Goal: Information Seeking & Learning: Learn about a topic

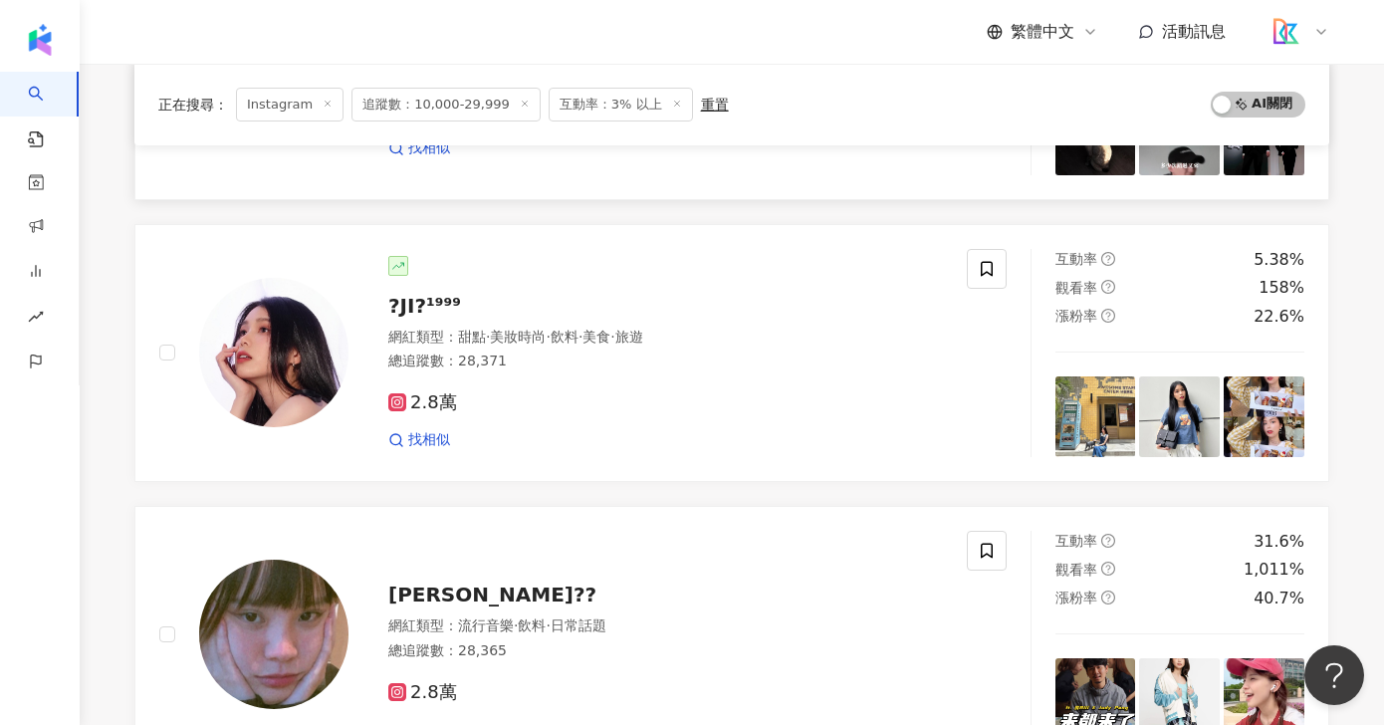
scroll to position [702, 0]
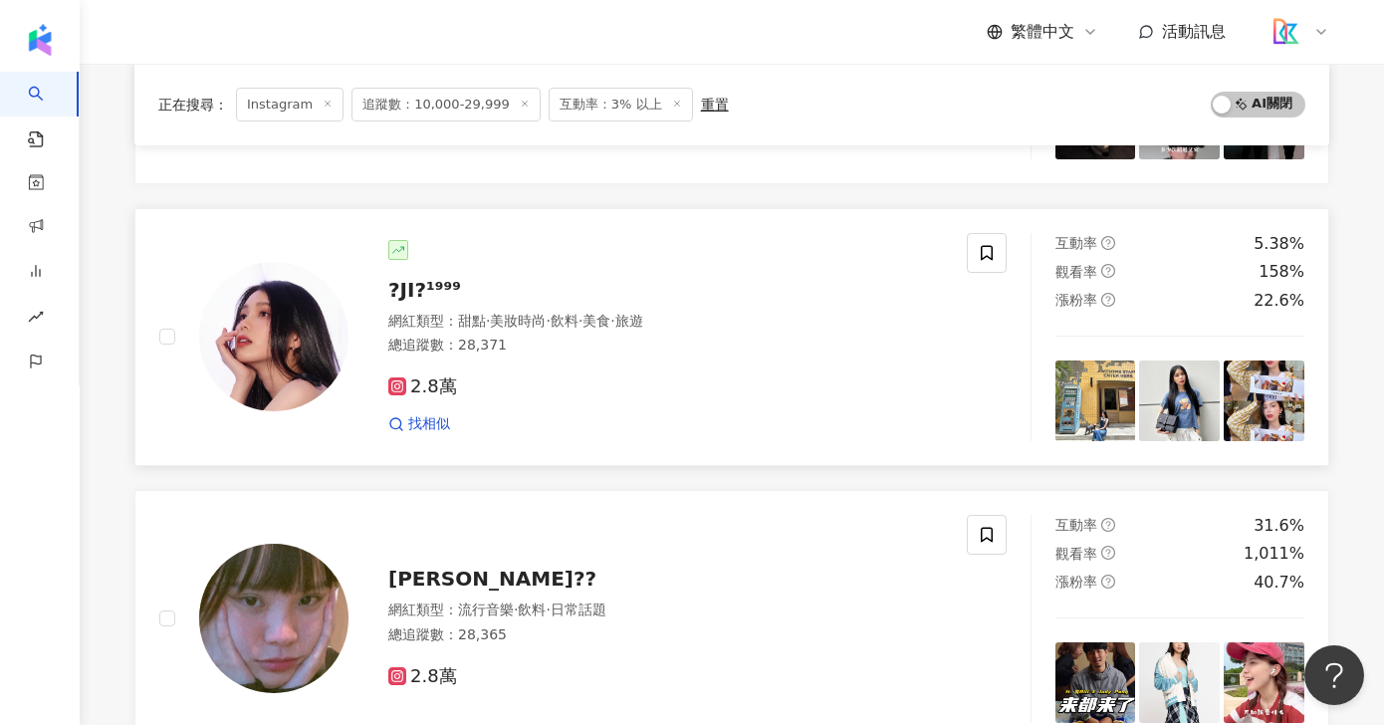
click at [431, 291] on span "?JI?¹⁹⁹⁹" at bounding box center [424, 290] width 73 height 24
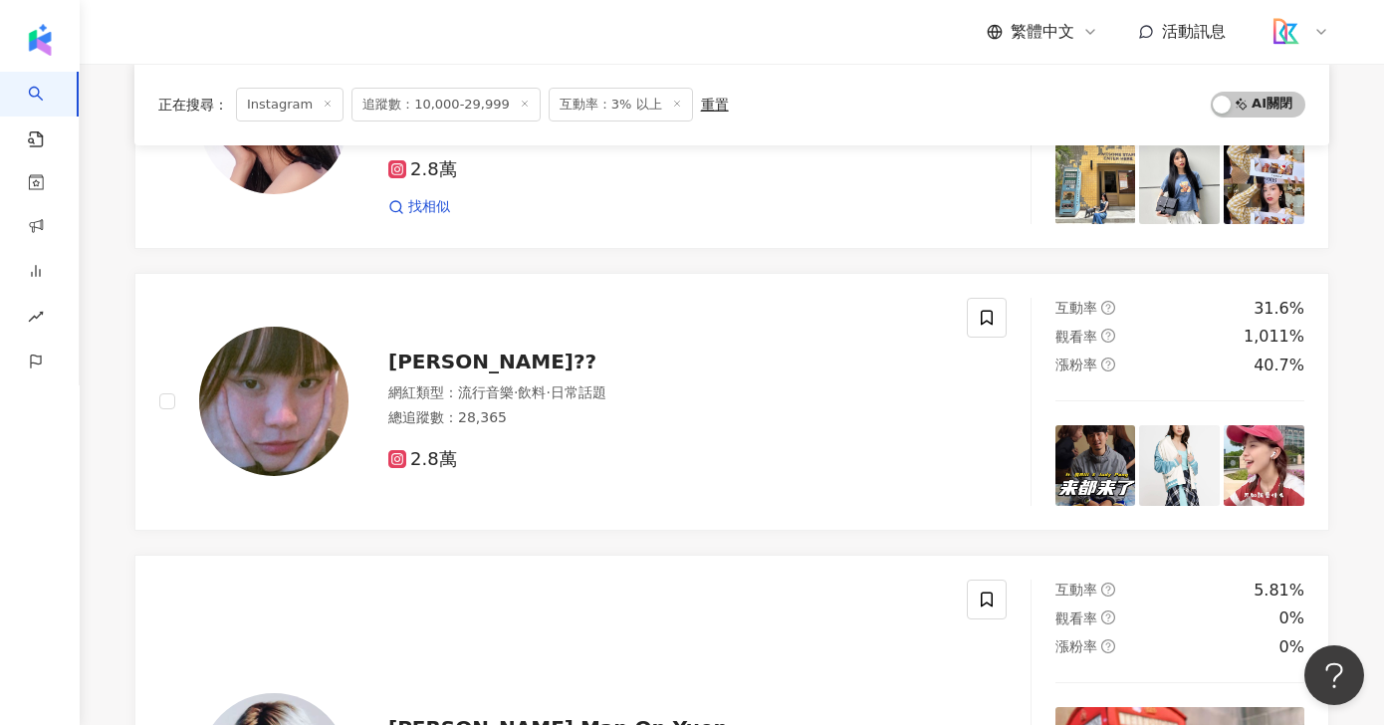
scroll to position [869, 0]
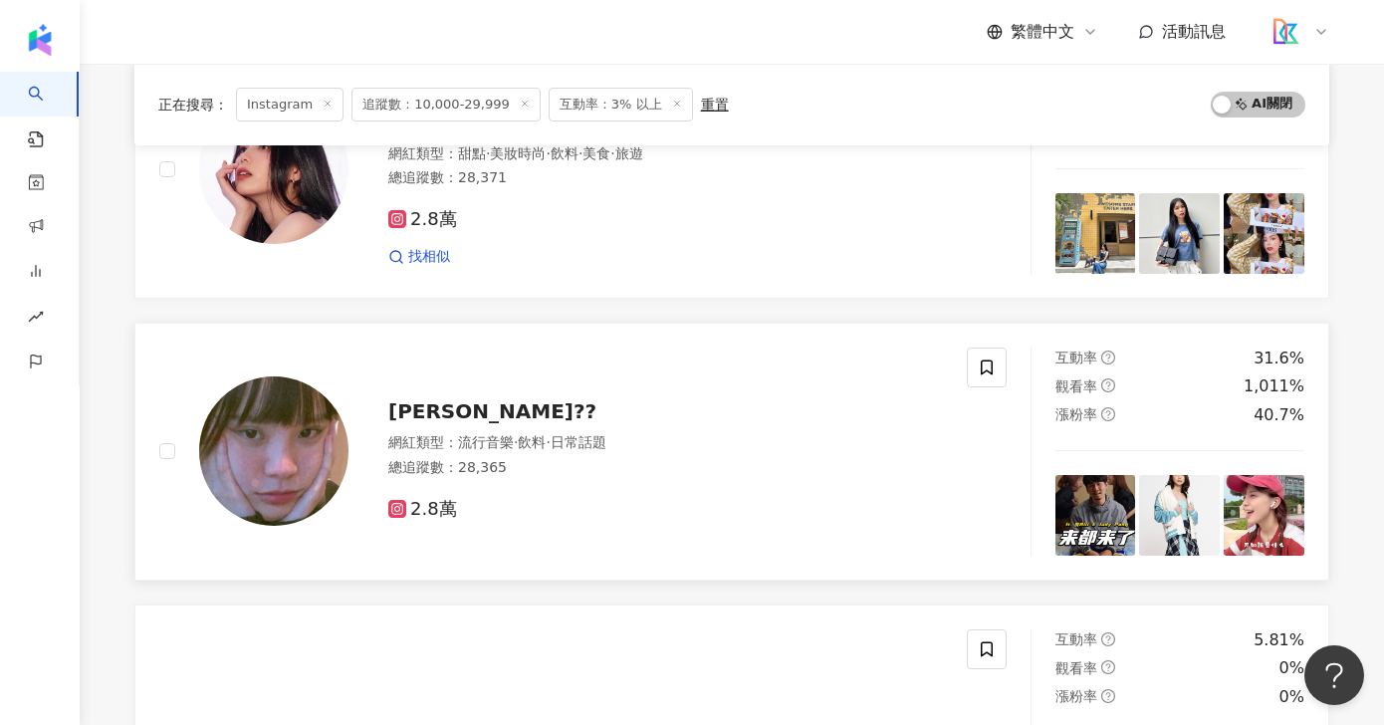
click at [421, 407] on span "judick??" at bounding box center [492, 411] width 208 height 24
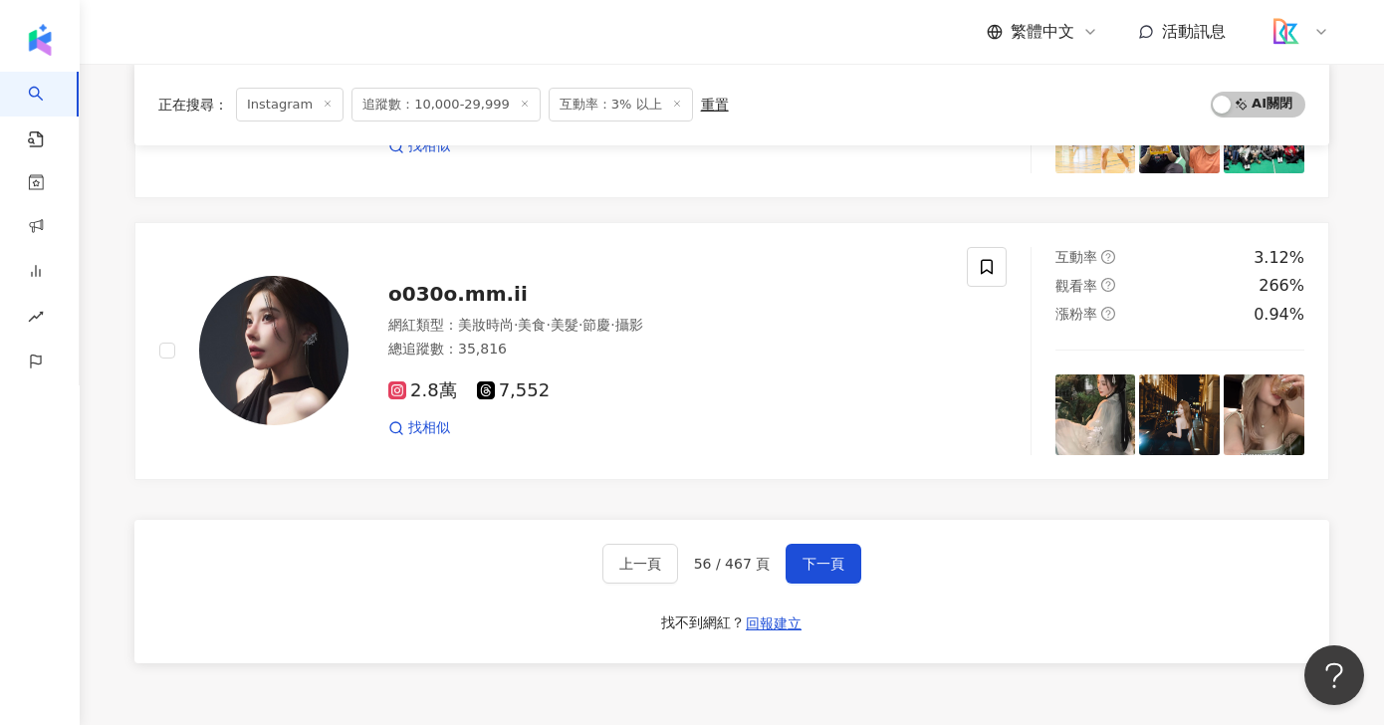
scroll to position [3388, 0]
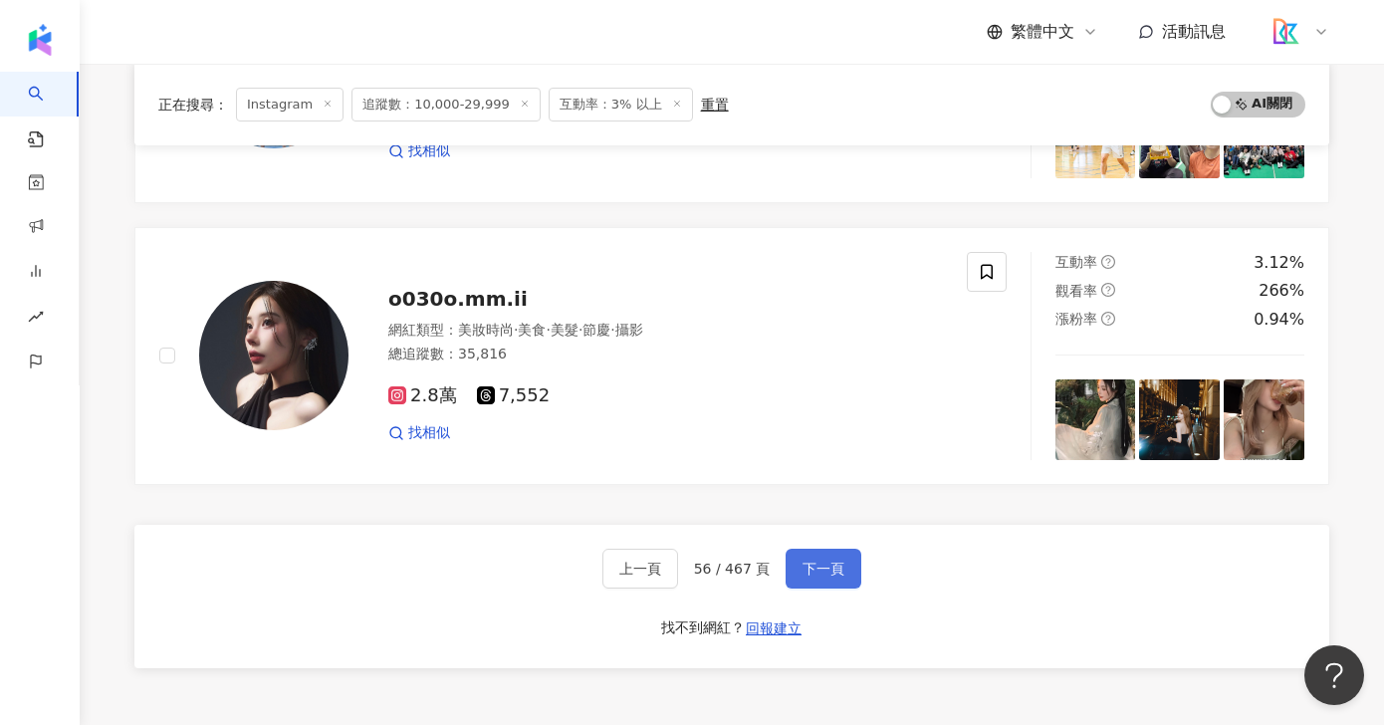
click at [823, 567] on span "下一頁" at bounding box center [823, 568] width 42 height 16
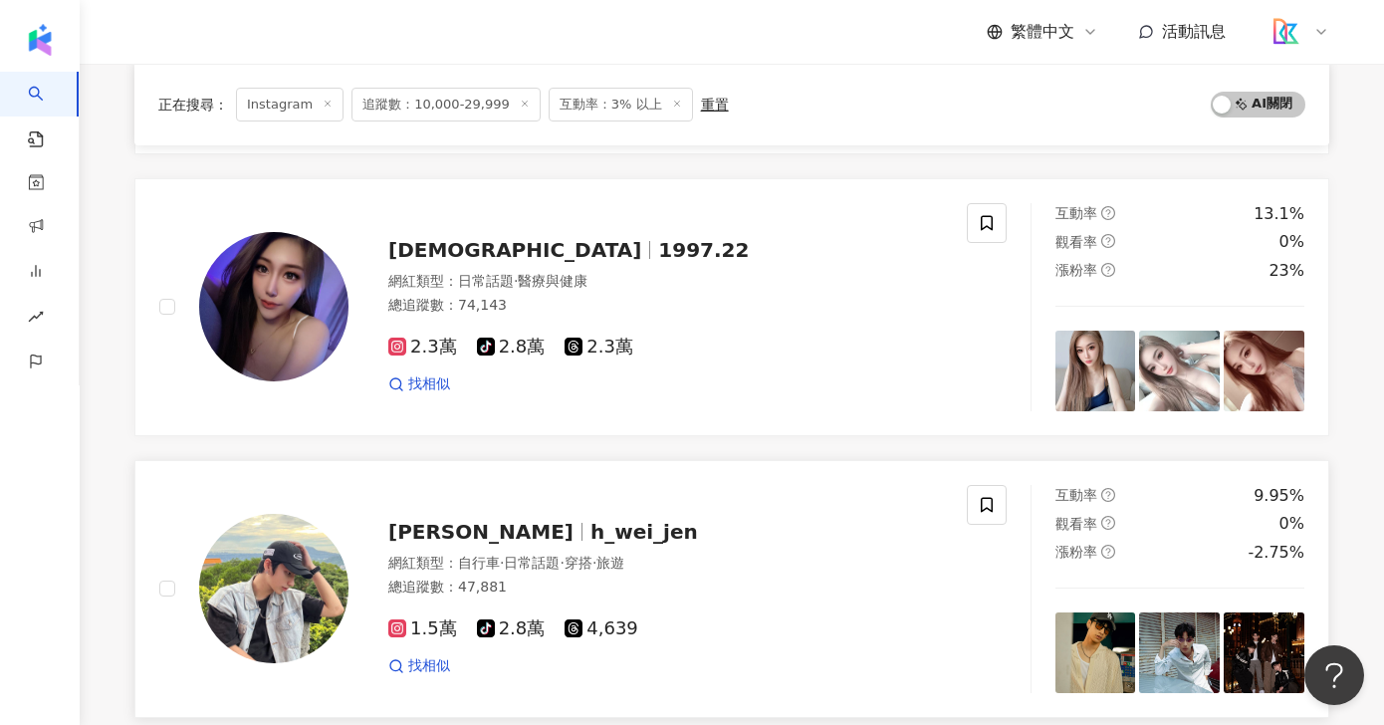
scroll to position [1667, 0]
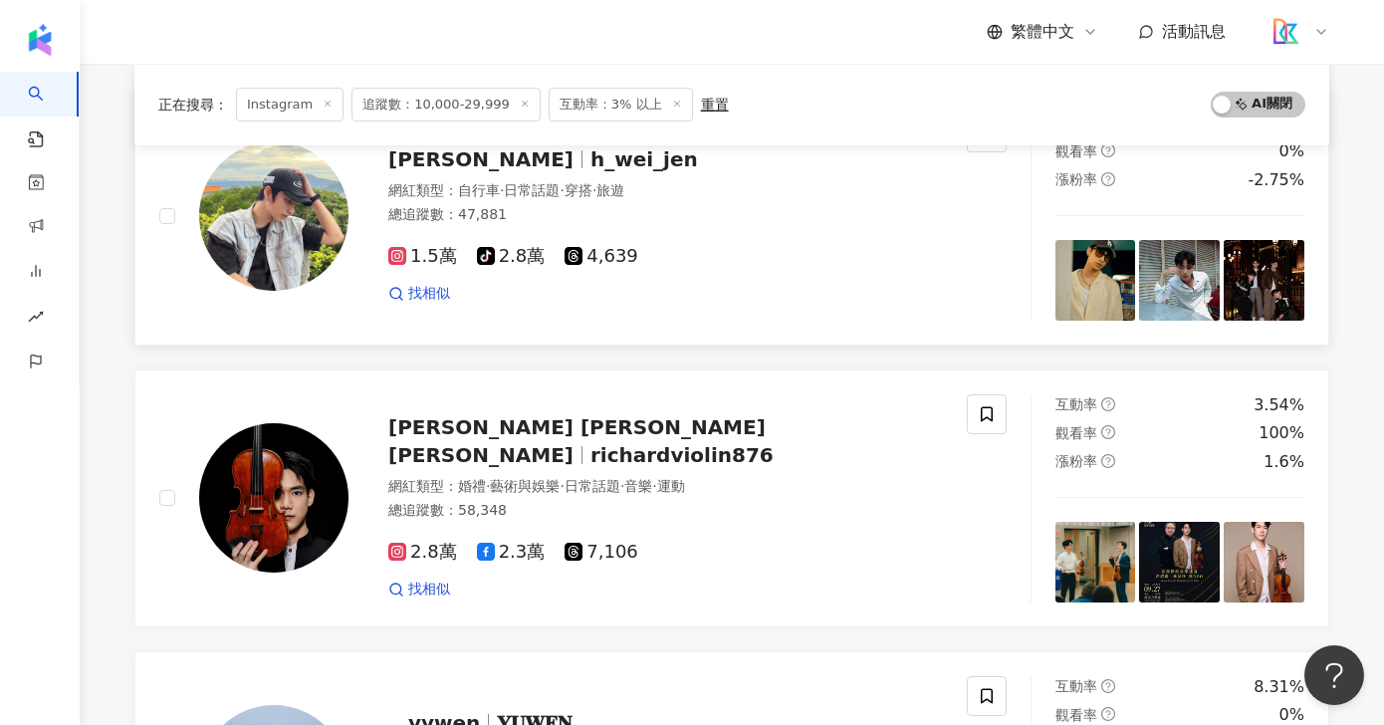
click at [435, 156] on span "黃威任" at bounding box center [480, 159] width 185 height 24
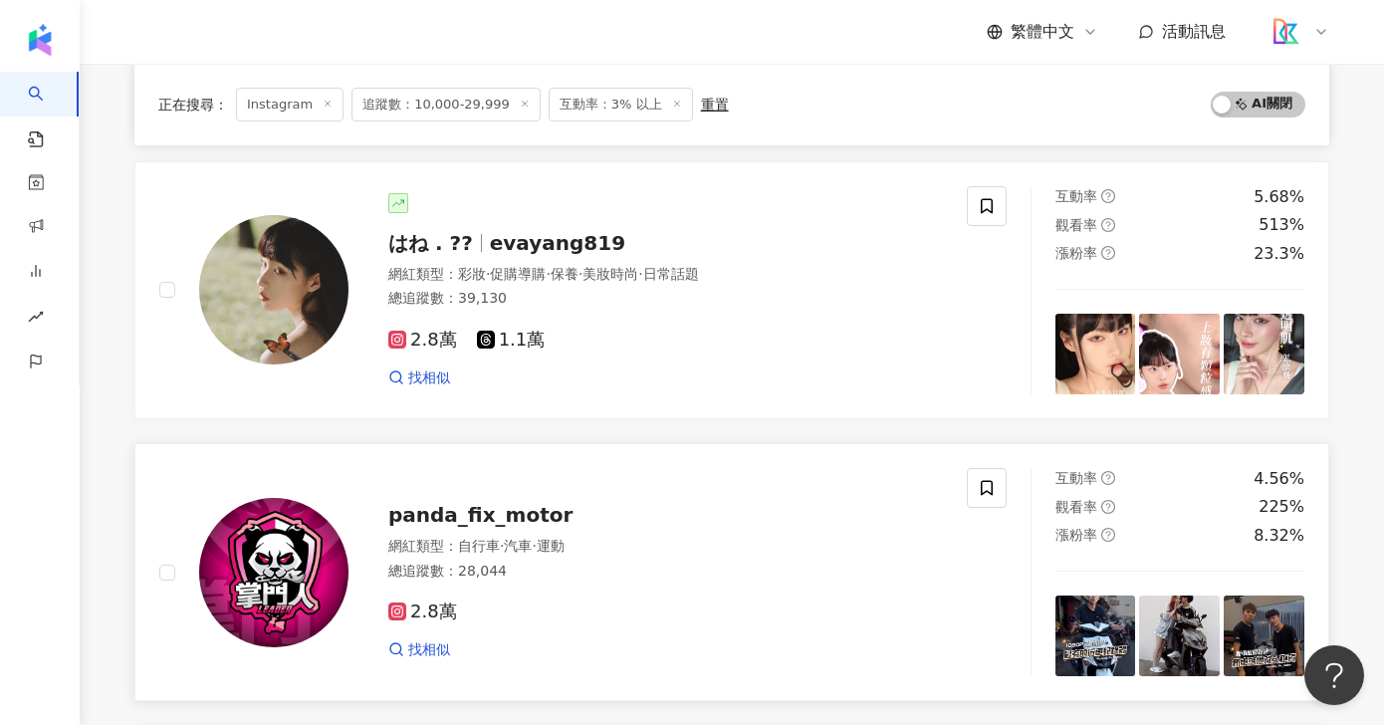
scroll to position [2361, 0]
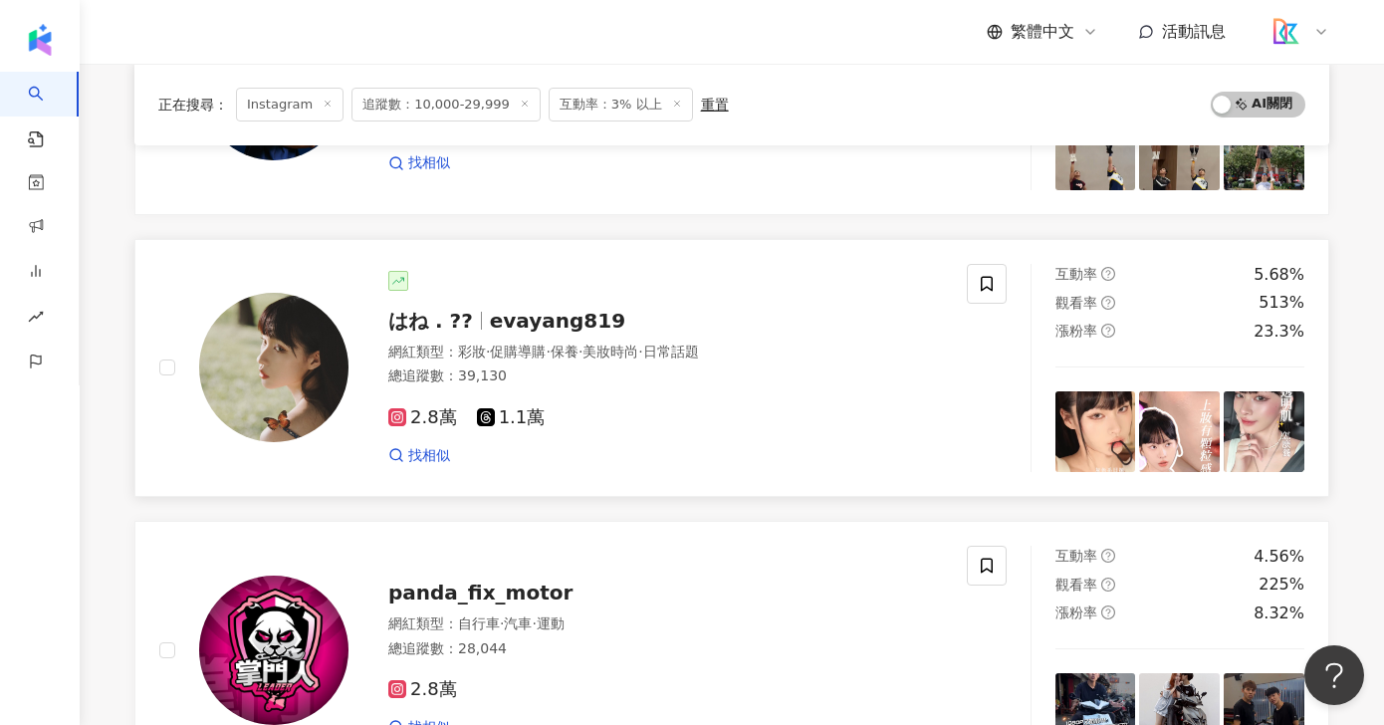
click at [564, 315] on span "evayang819" at bounding box center [557, 321] width 135 height 24
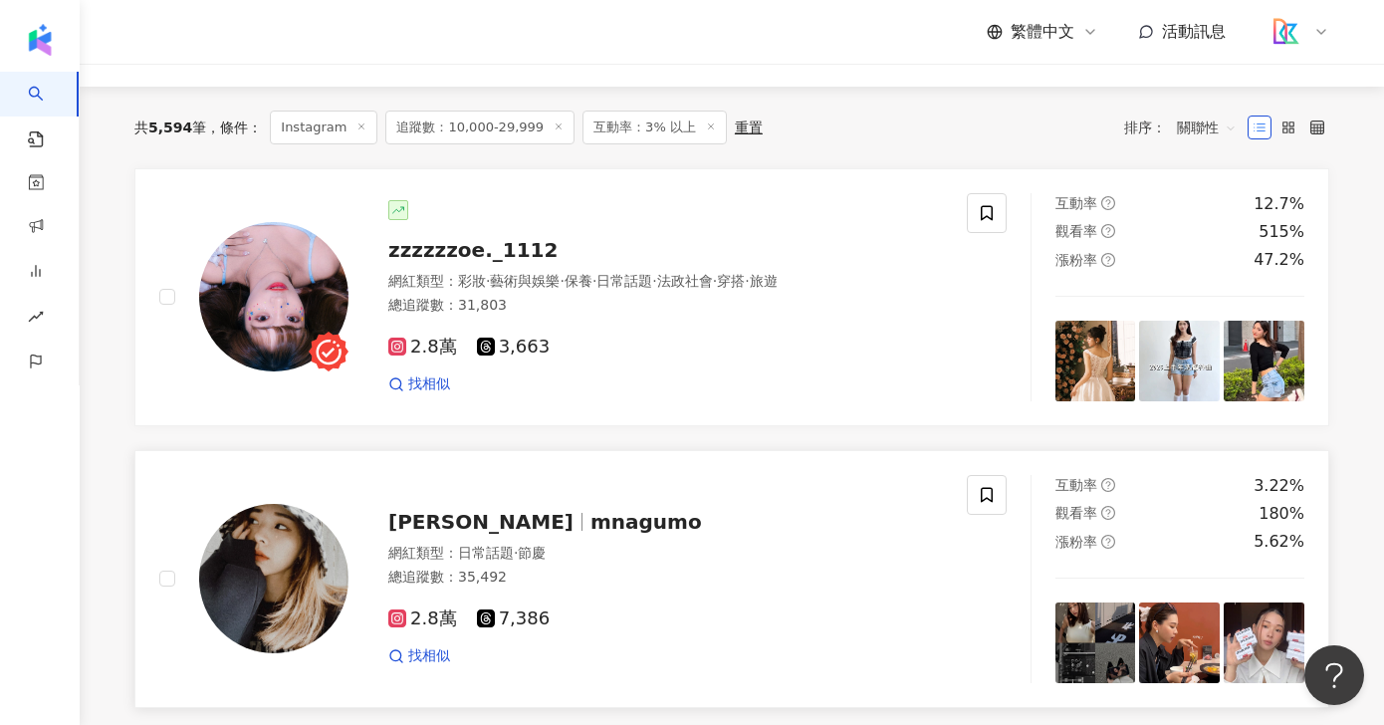
scroll to position [182, 0]
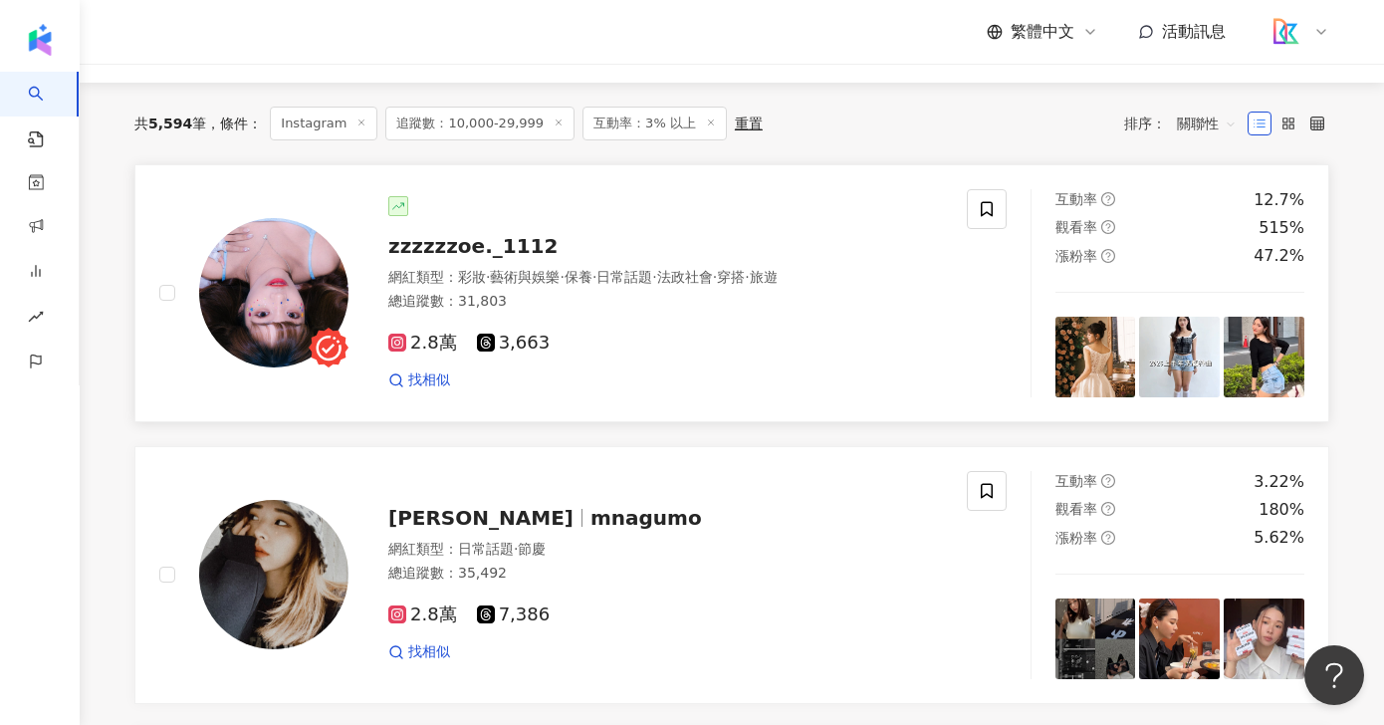
click at [496, 242] on span "zzzzzzoe._1112" at bounding box center [472, 246] width 169 height 24
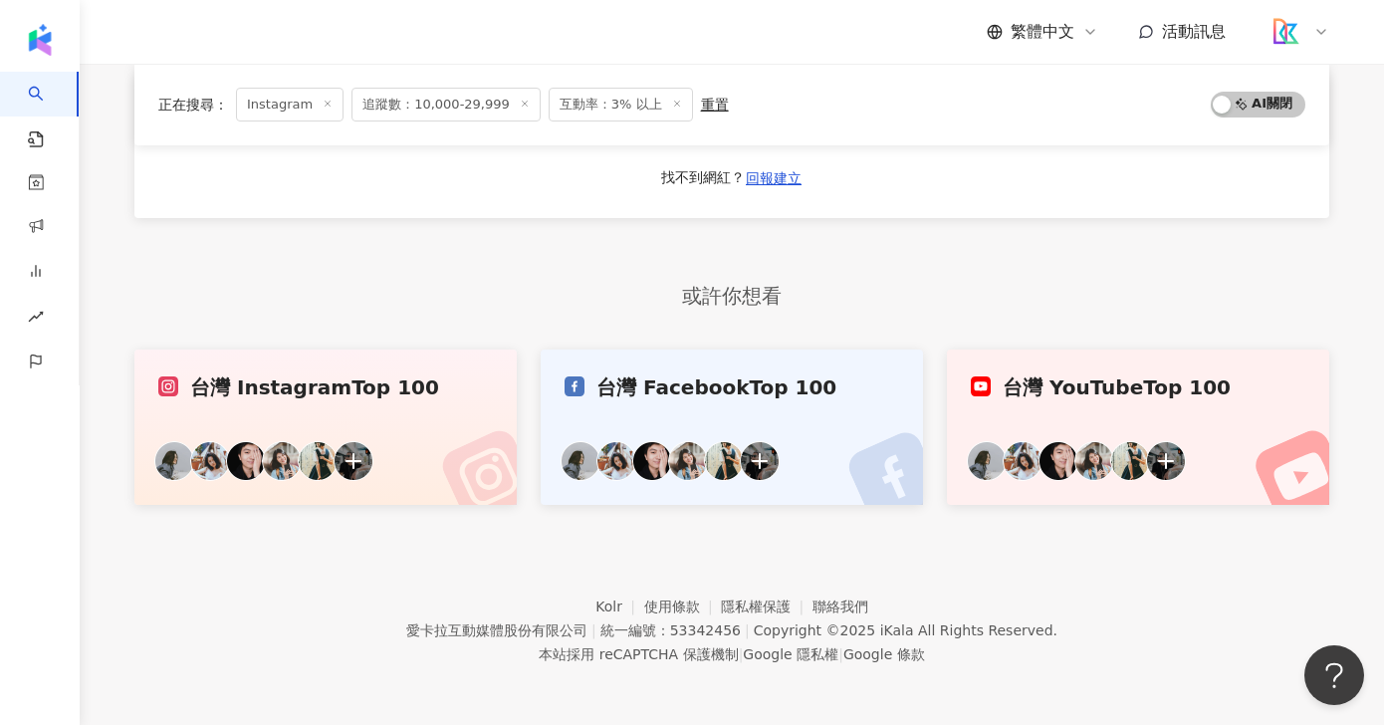
click at [824, 126] on span "下一頁" at bounding box center [823, 118] width 42 height 16
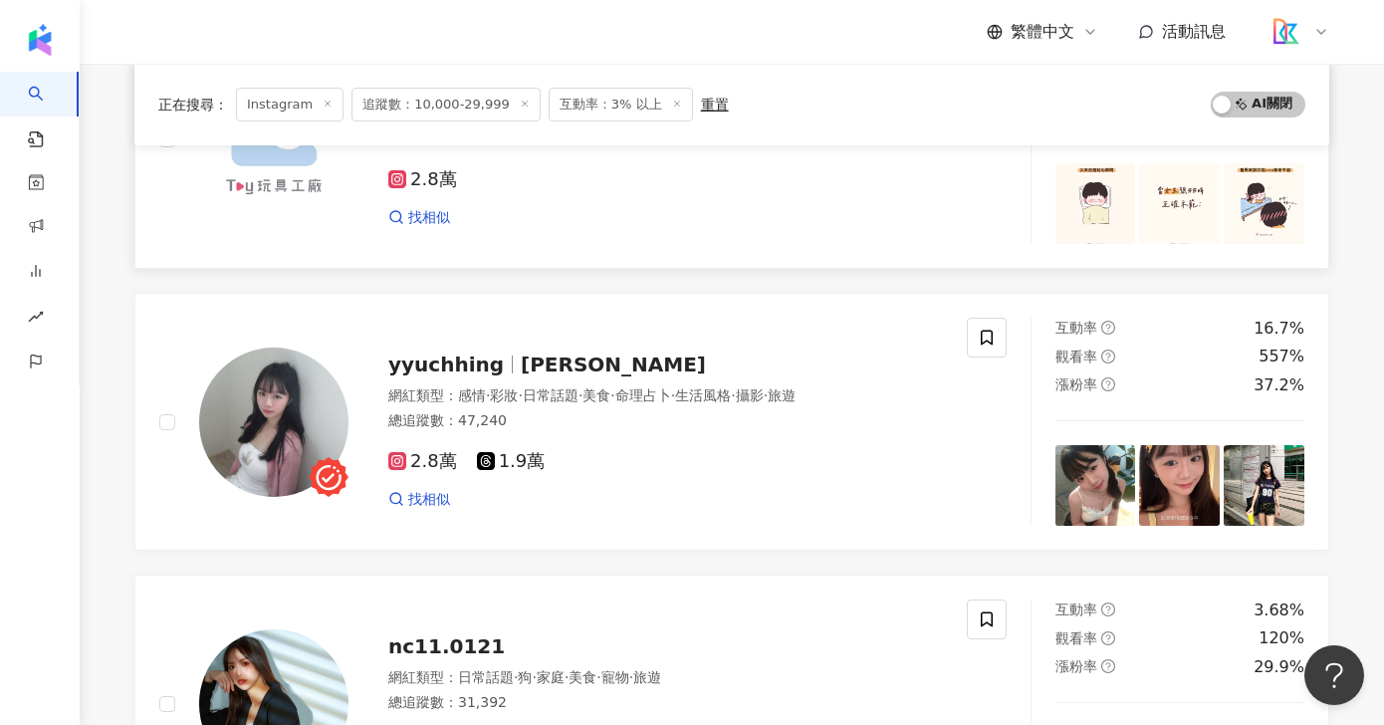
scroll to position [2682, 0]
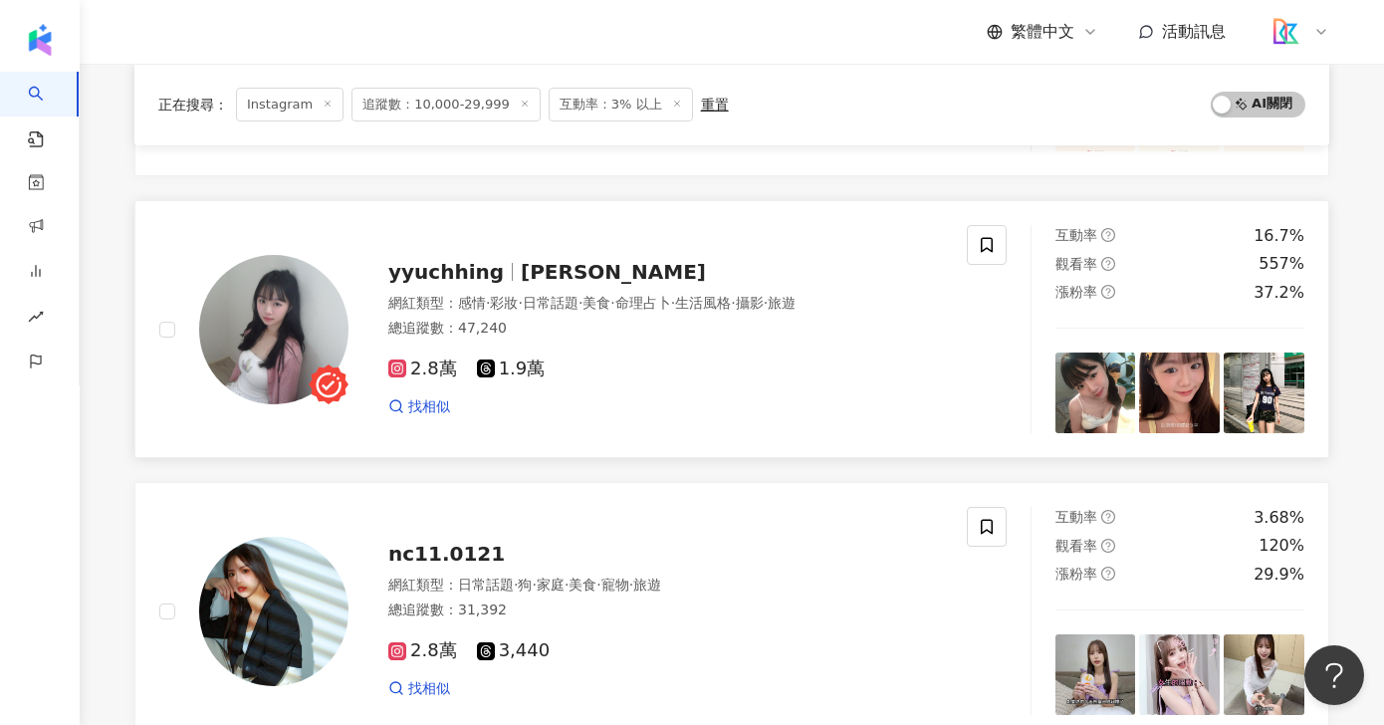
click at [521, 275] on span "翁于晴" at bounding box center [613, 272] width 185 height 24
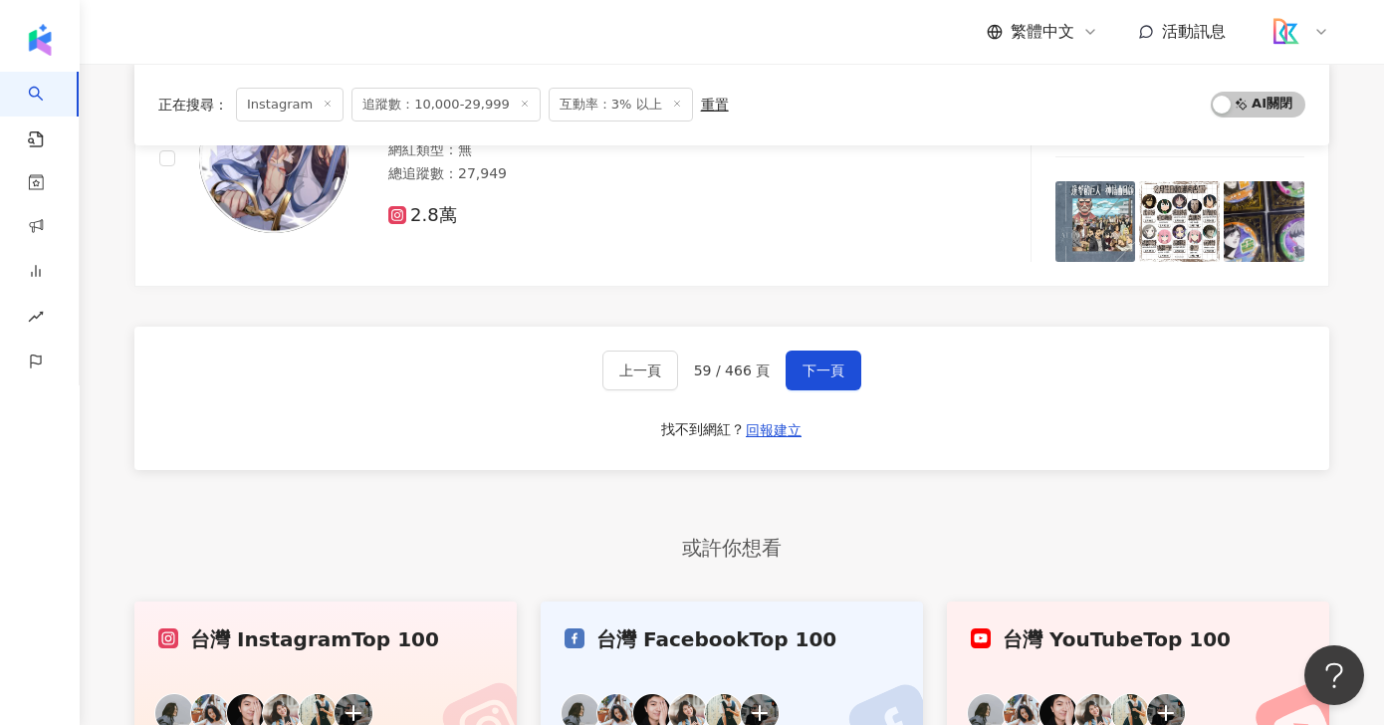
click at [827, 693] on div at bounding box center [731, 713] width 334 height 40
click at [816, 625] on div "台灣 Facebook Top 100" at bounding box center [731, 639] width 334 height 28
click at [840, 378] on span "下一頁" at bounding box center [823, 370] width 42 height 16
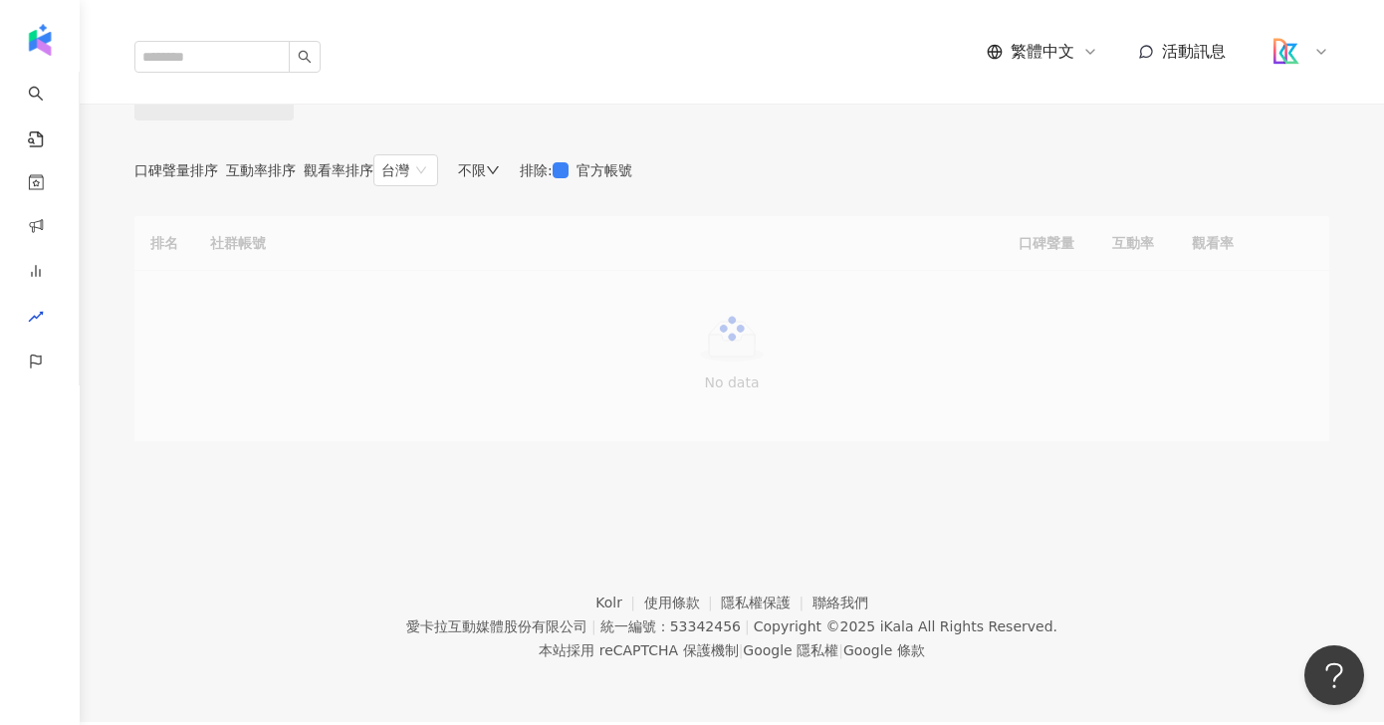
scroll to position [8, 0]
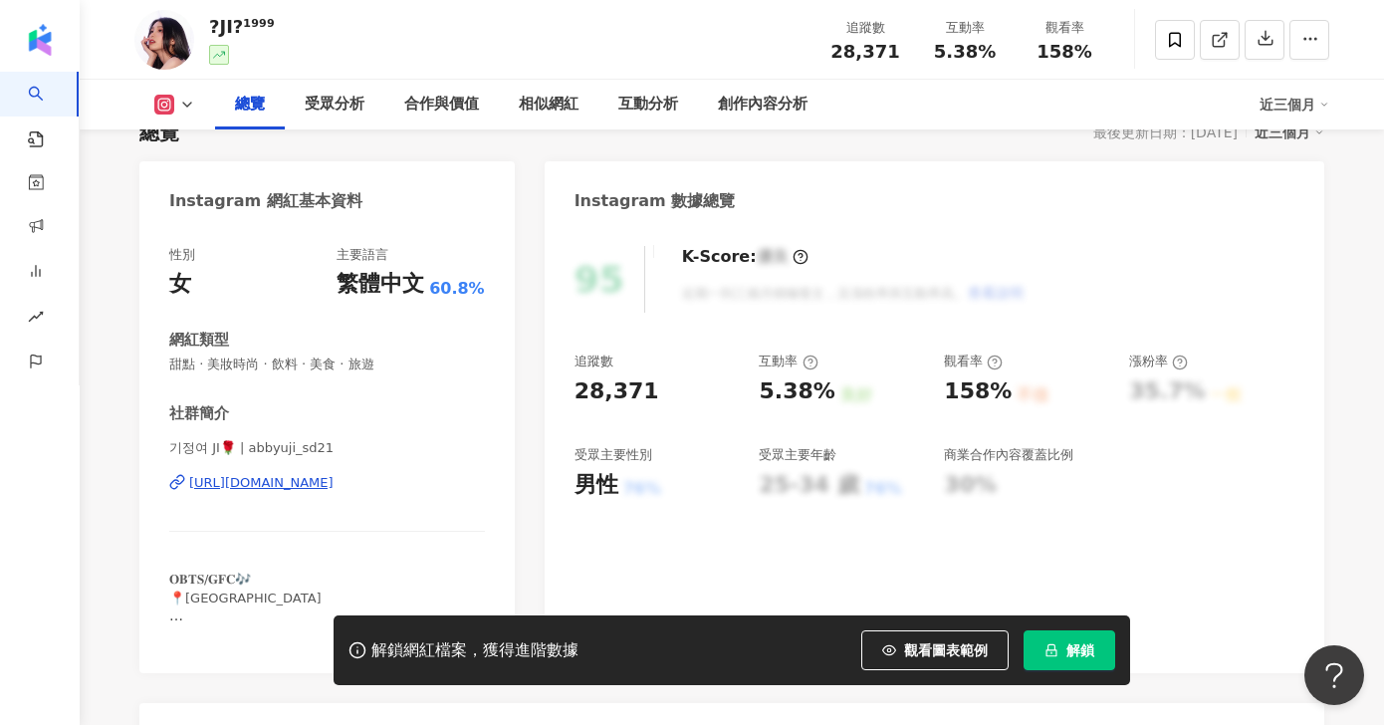
scroll to position [142, 0]
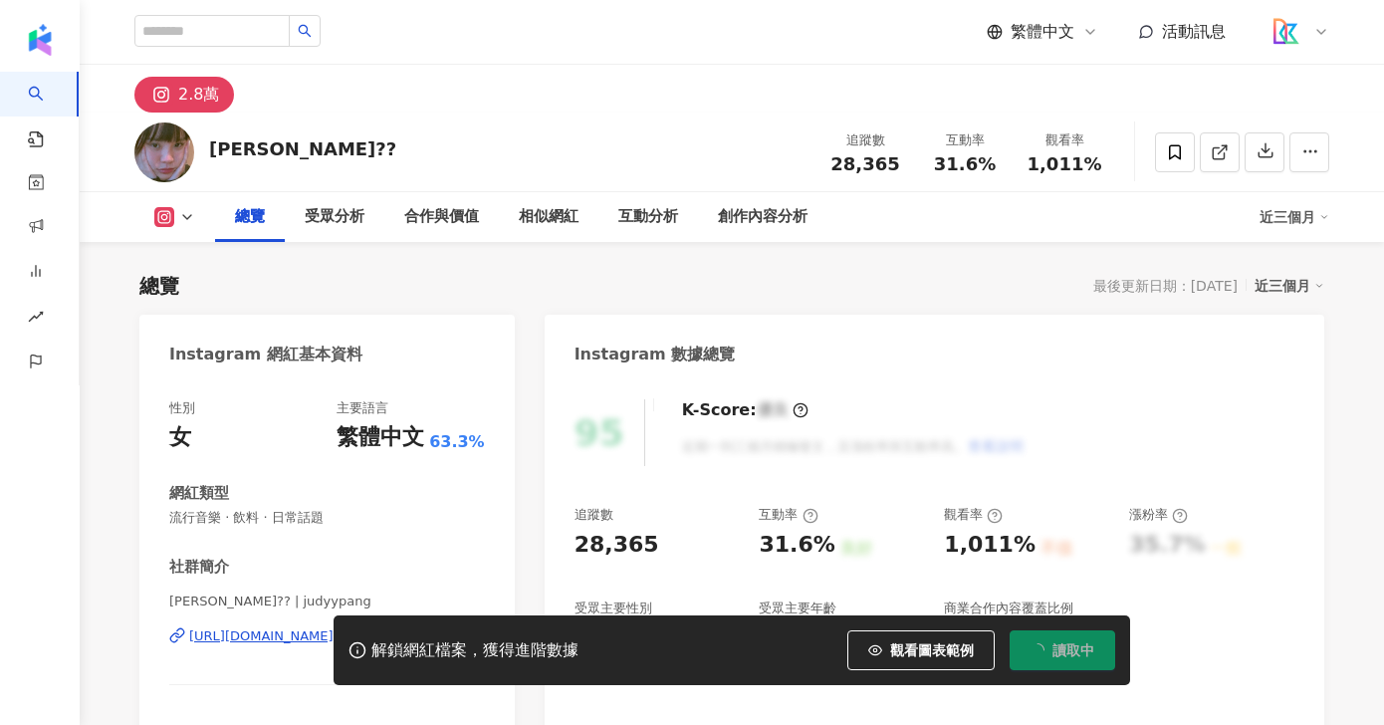
click at [333, 627] on div "https://www.instagram.com/judyypang/" at bounding box center [261, 636] width 144 height 18
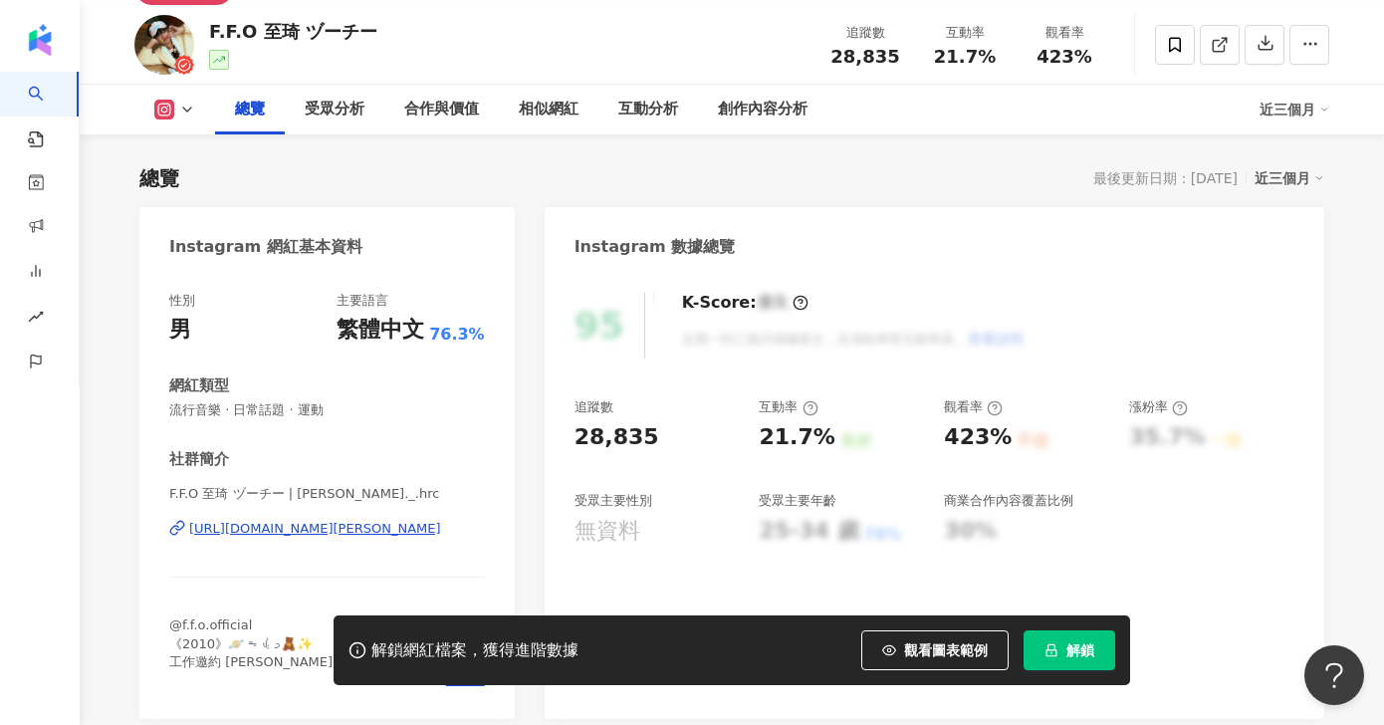
scroll to position [107, 0]
drag, startPoint x: 657, startPoint y: 428, endPoint x: 572, endPoint y: 427, distance: 84.6
click at [572, 427] on div "95 K-Score : 優良 近期一到三個月積極發文，且漲粉率與互動率高。 查看說明 追蹤數 28,835 互動率 21.7% 良好 觀看率 423% 不佳…" at bounding box center [934, 496] width 779 height 447
copy div "28,835"
click at [685, 451] on div "28,835" at bounding box center [656, 438] width 165 height 31
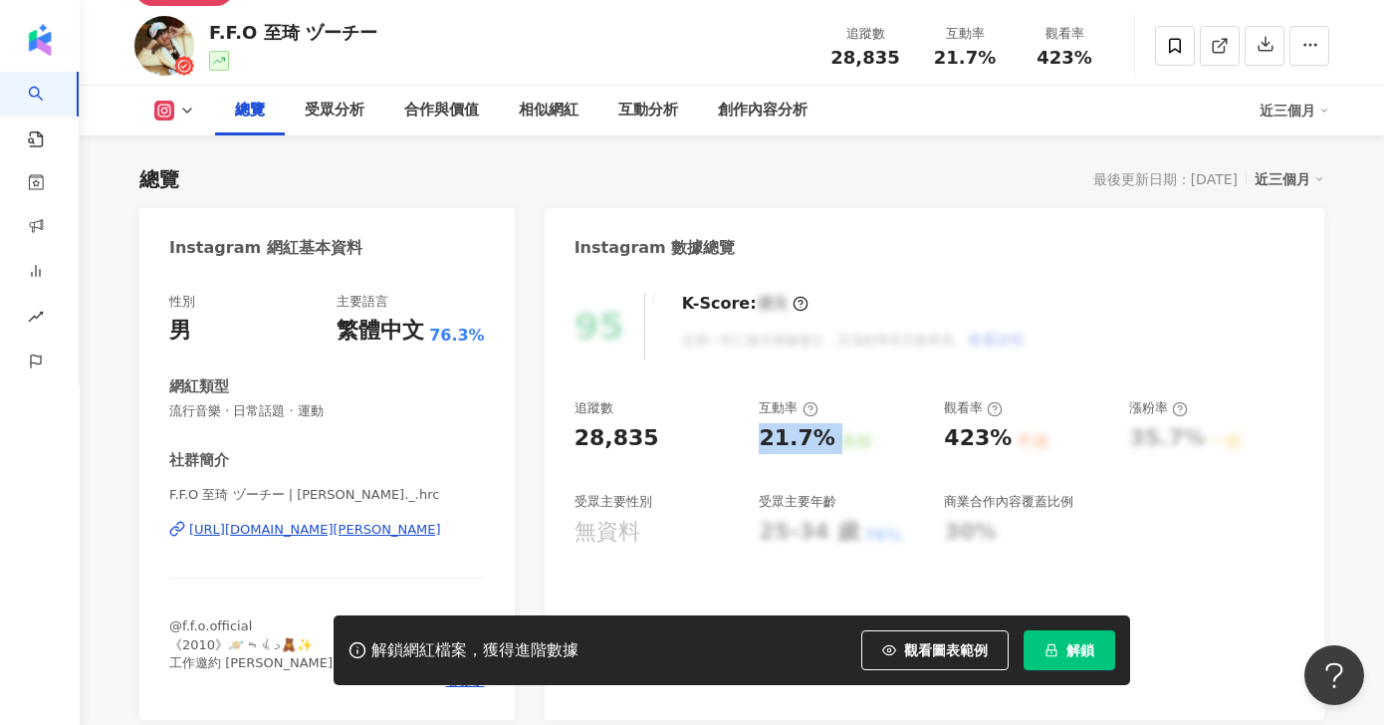
drag, startPoint x: 824, startPoint y: 440, endPoint x: 760, endPoint y: 435, distance: 64.9
click at [760, 435] on div "21.7% 良好" at bounding box center [841, 438] width 165 height 31
copy div "21.7% 良好"
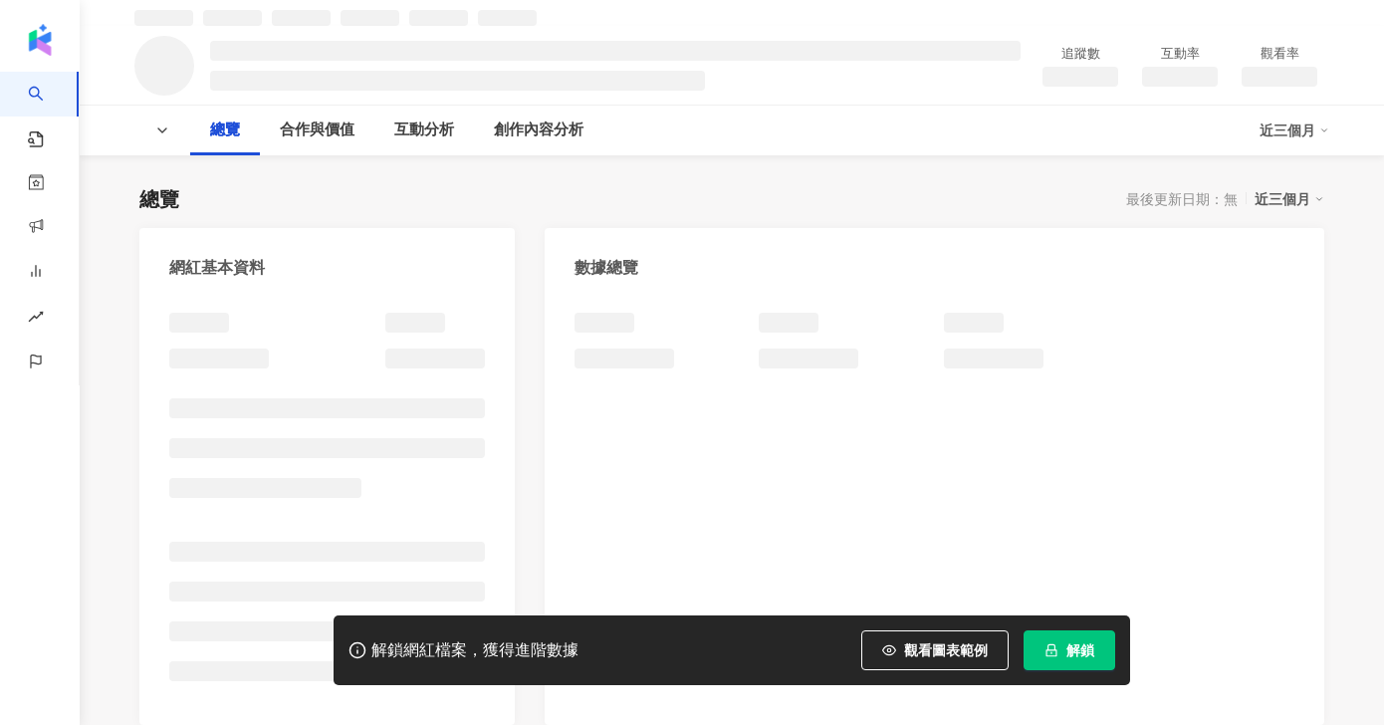
scroll to position [164, 0]
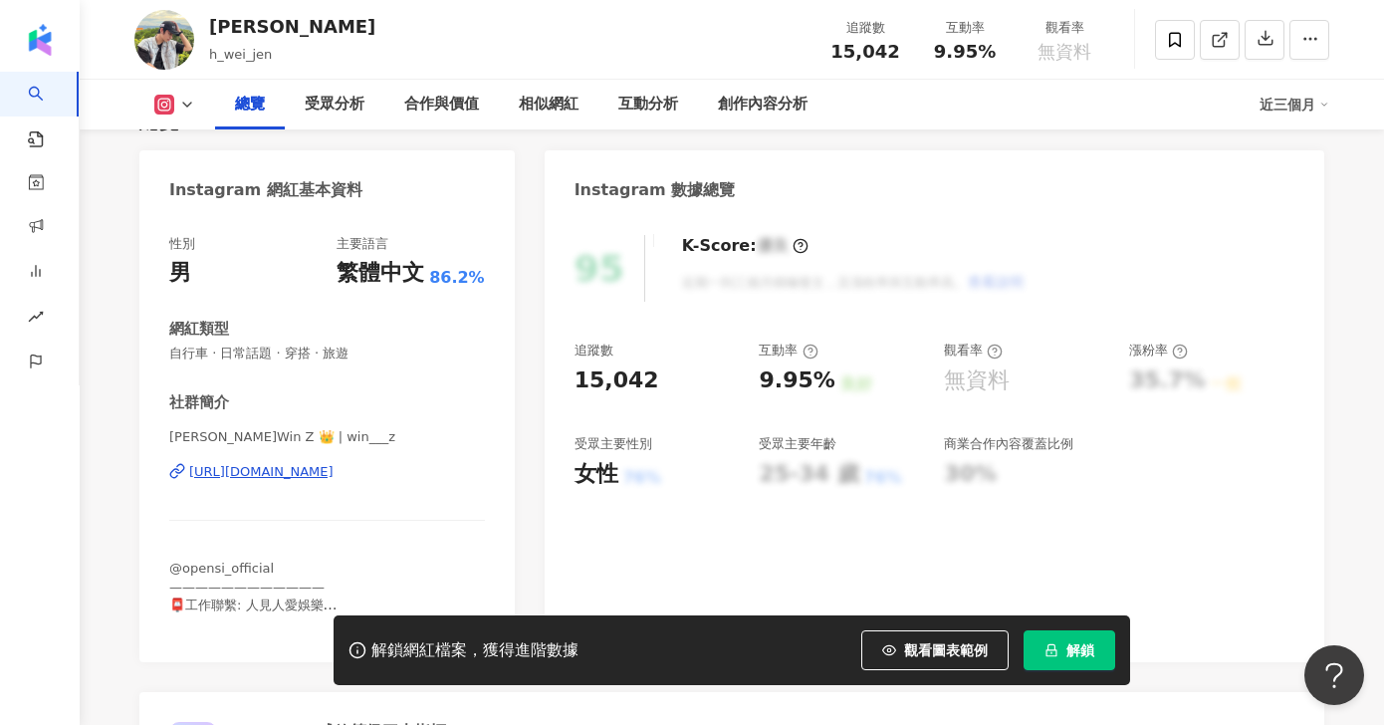
click at [316, 463] on div "https://www.instagram.com/win___z/" at bounding box center [261, 472] width 144 height 18
click at [567, 357] on div "95 K-Score : 優良 近期一到三個月積極發文，且漲粉率與互動率高。 查看說明 追蹤數 15,042 互動率 9.95% 良好 觀看率 無資料 漲粉率…" at bounding box center [934, 438] width 779 height 447
click at [647, 365] on div "15,042" at bounding box center [656, 380] width 165 height 31
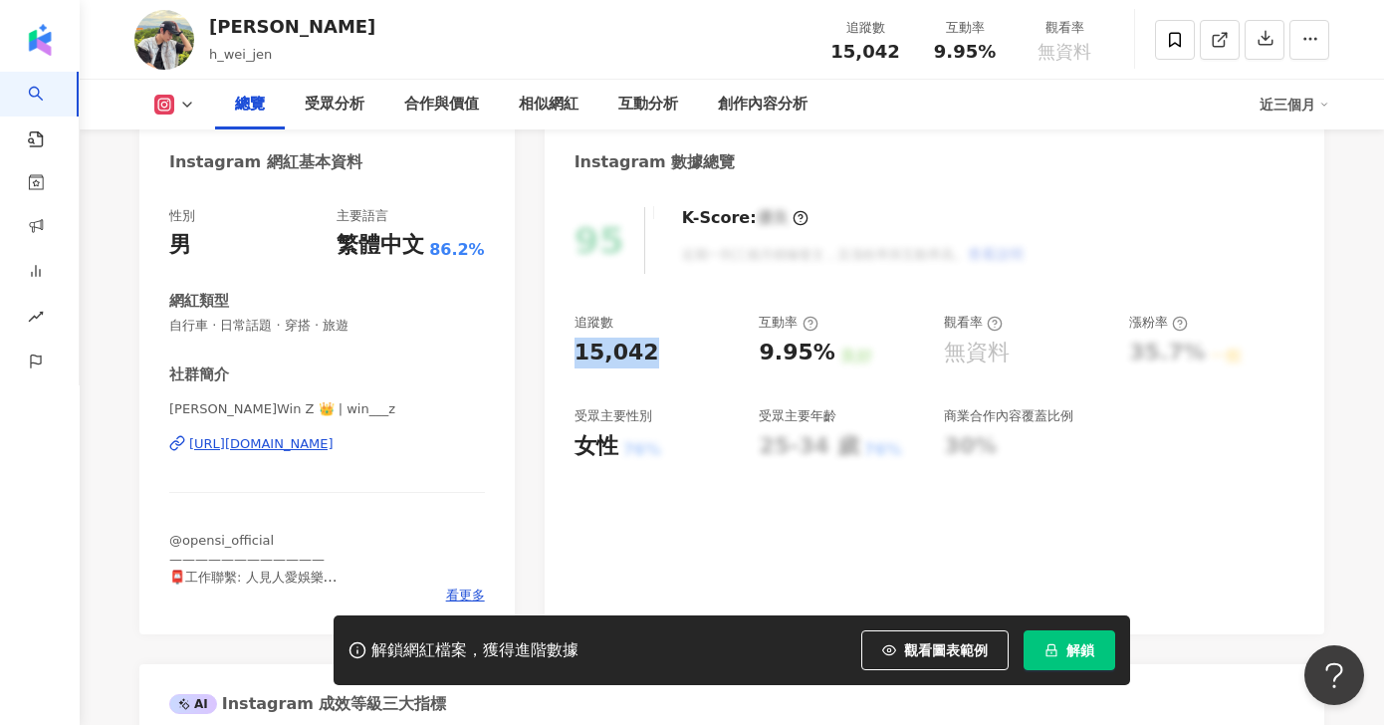
drag, startPoint x: 587, startPoint y: 347, endPoint x: 642, endPoint y: 343, distance: 54.9
click at [642, 343] on div "95 K-Score : 優良 近期一到三個月積極發文，且漲粉率與互動率高。 查看說明 追蹤數 15,042 互動率 9.95% 良好 觀看率 無資料 漲粉率…" at bounding box center [934, 410] width 779 height 447
copy div "15,042"
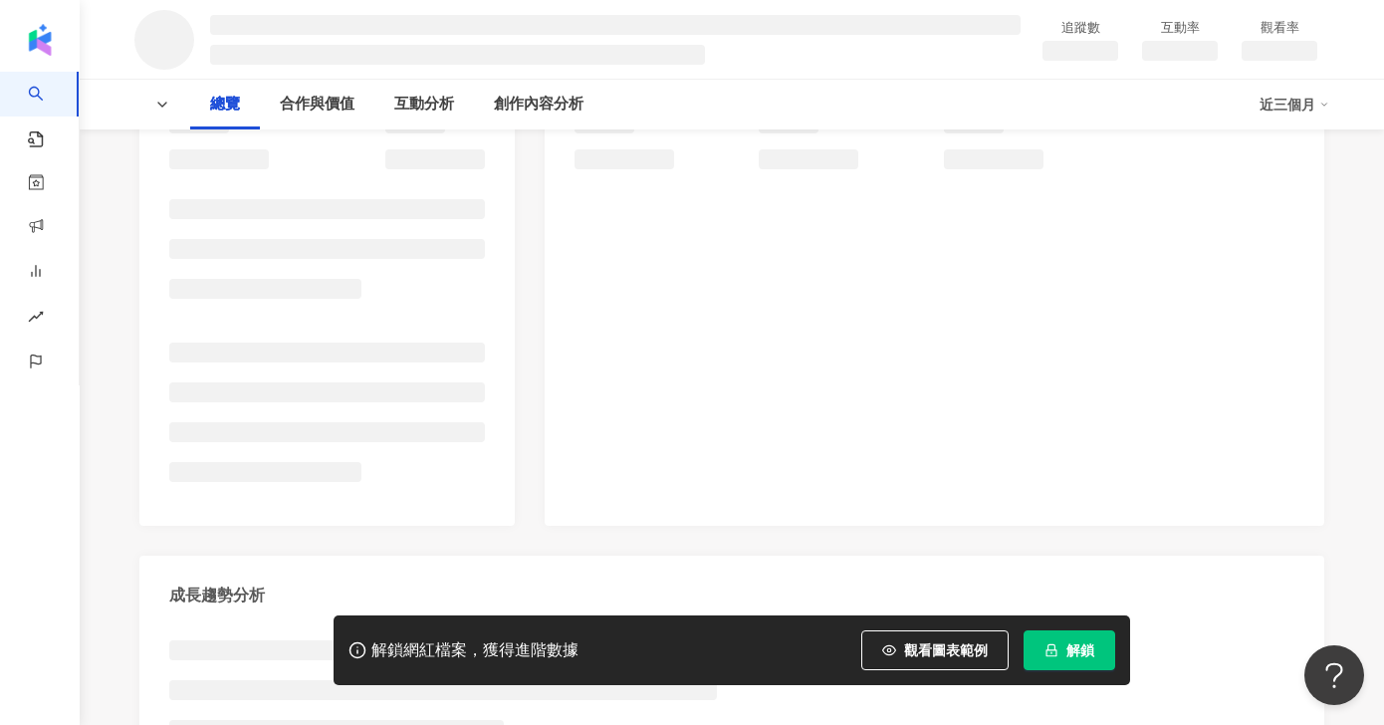
scroll to position [419, 0]
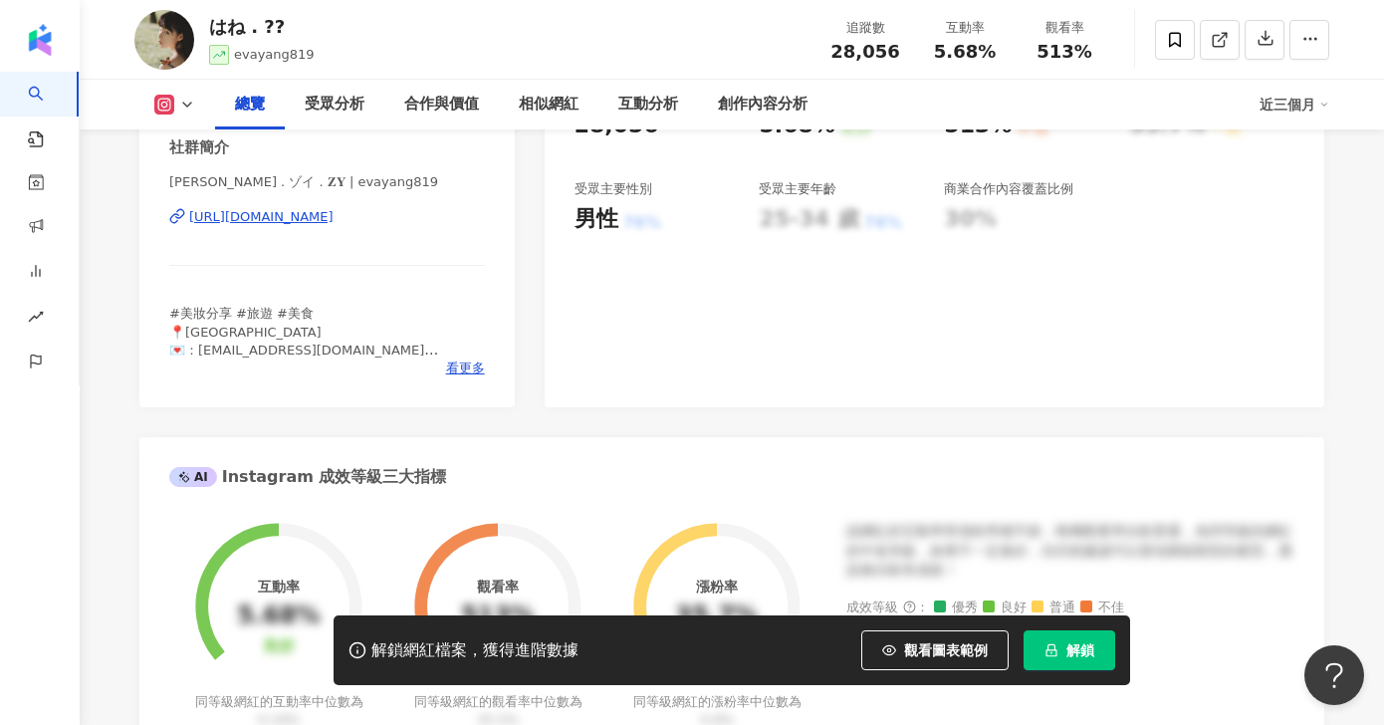
click at [333, 226] on div "[URL][DOMAIN_NAME]" at bounding box center [261, 217] width 144 height 18
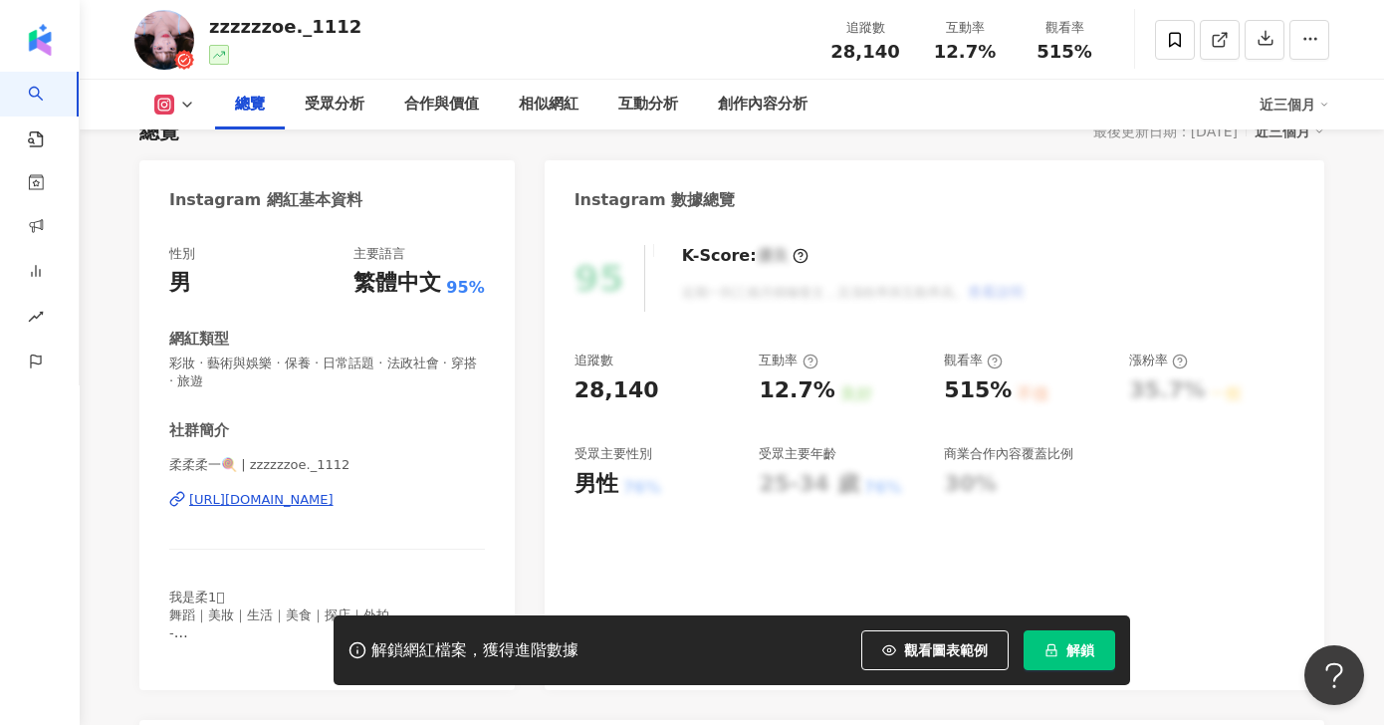
click at [283, 491] on div "https://www.instagram.com/zzzzzzoe._1112/" at bounding box center [261, 500] width 144 height 18
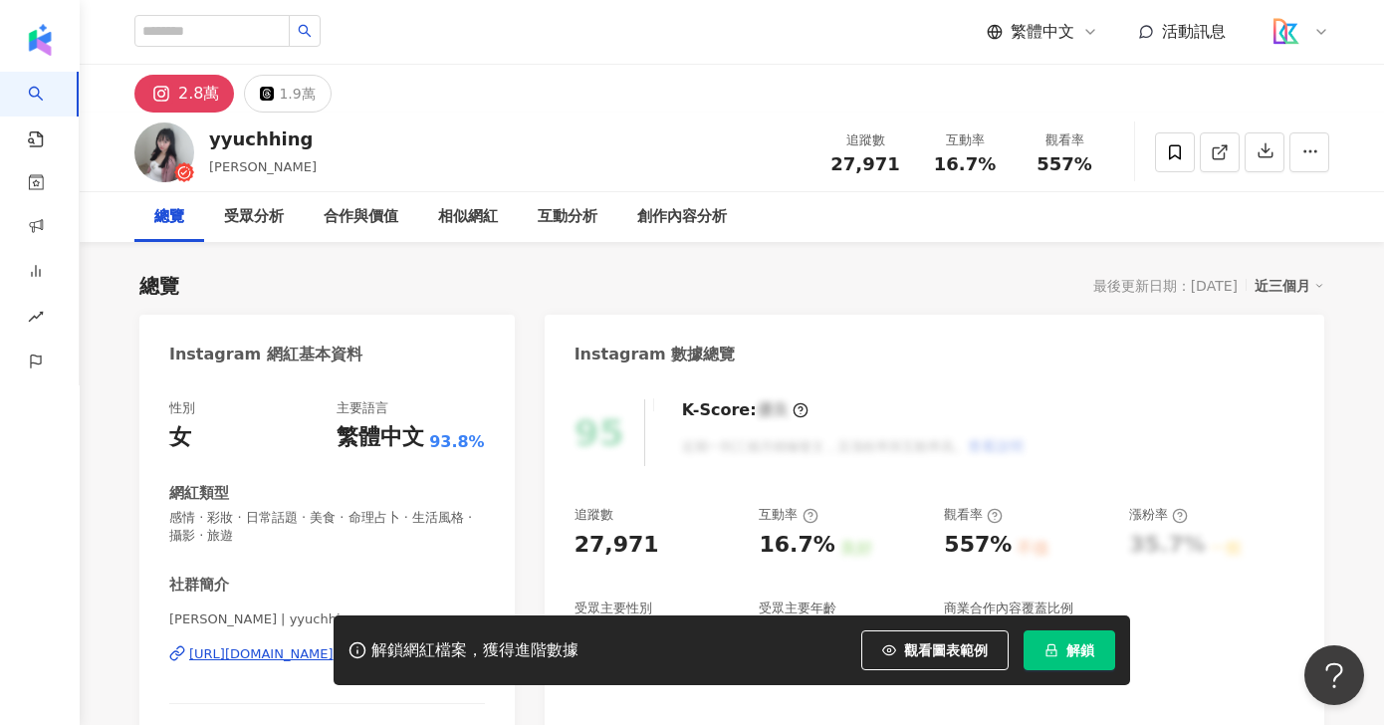
scroll to position [314, 0]
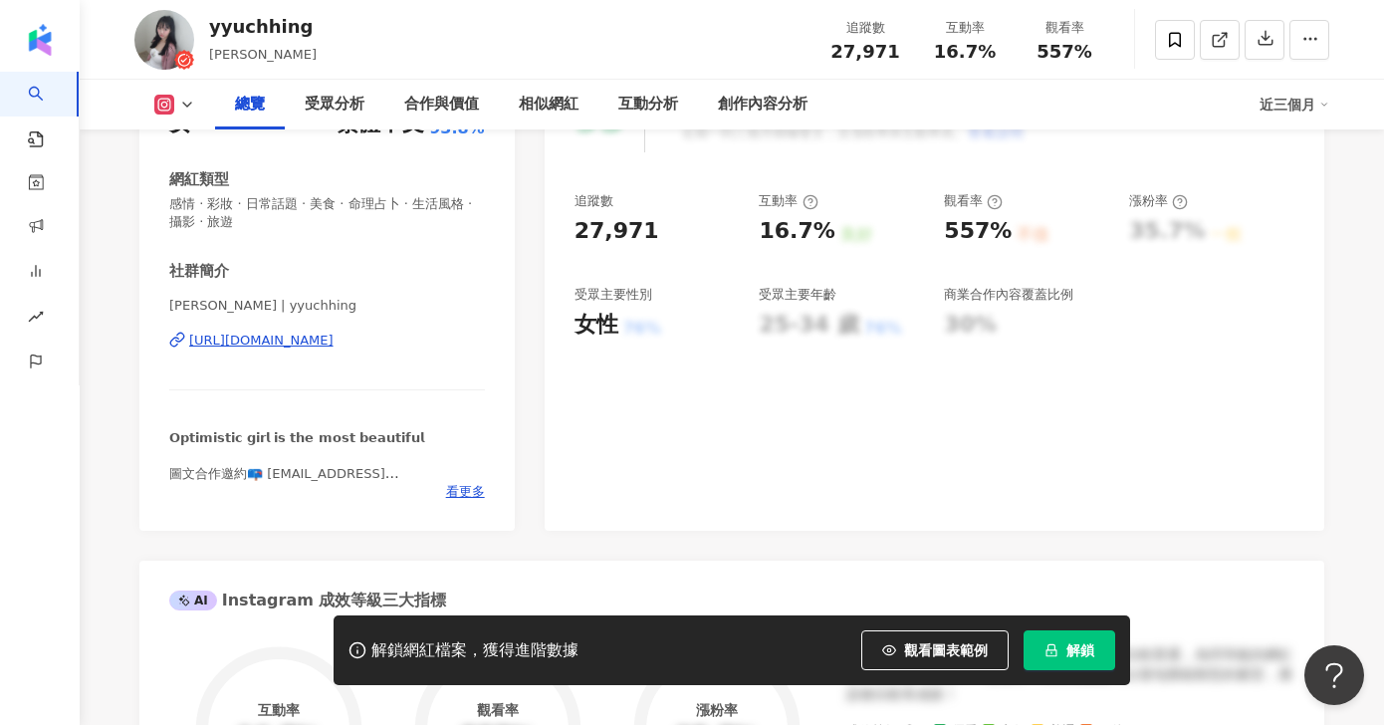
click at [325, 349] on div "[URL][DOMAIN_NAME]" at bounding box center [261, 340] width 144 height 18
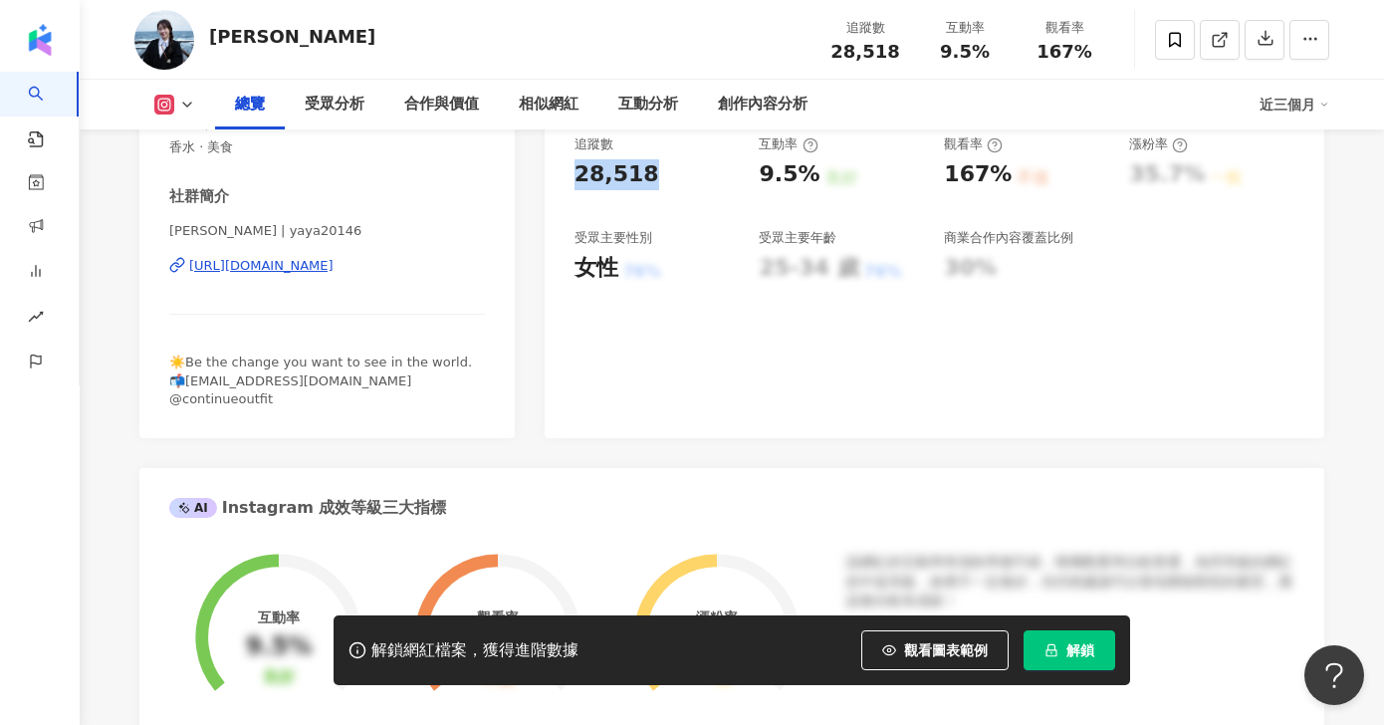
drag, startPoint x: 642, startPoint y: 176, endPoint x: 572, endPoint y: 172, distance: 69.8
click at [572, 172] on div "95 K-Score : 優良 近期一到三個月積極發文，且漲粉率與互動率高。 查看說明 追蹤數 28,518 互動率 9.5% 良好 觀看率 167% 不佳 …" at bounding box center [934, 223] width 779 height 429
copy div "28,518"
click at [642, 329] on div "95 K-Score : 優良 近期一到三個月積極發文，且漲粉率與互動率高。 查看說明 追蹤數 28,518 互動率 9.5% 良好 觀看率 167% 不佳 …" at bounding box center [934, 223] width 779 height 429
drag, startPoint x: 808, startPoint y: 175, endPoint x: 743, endPoint y: 173, distance: 65.7
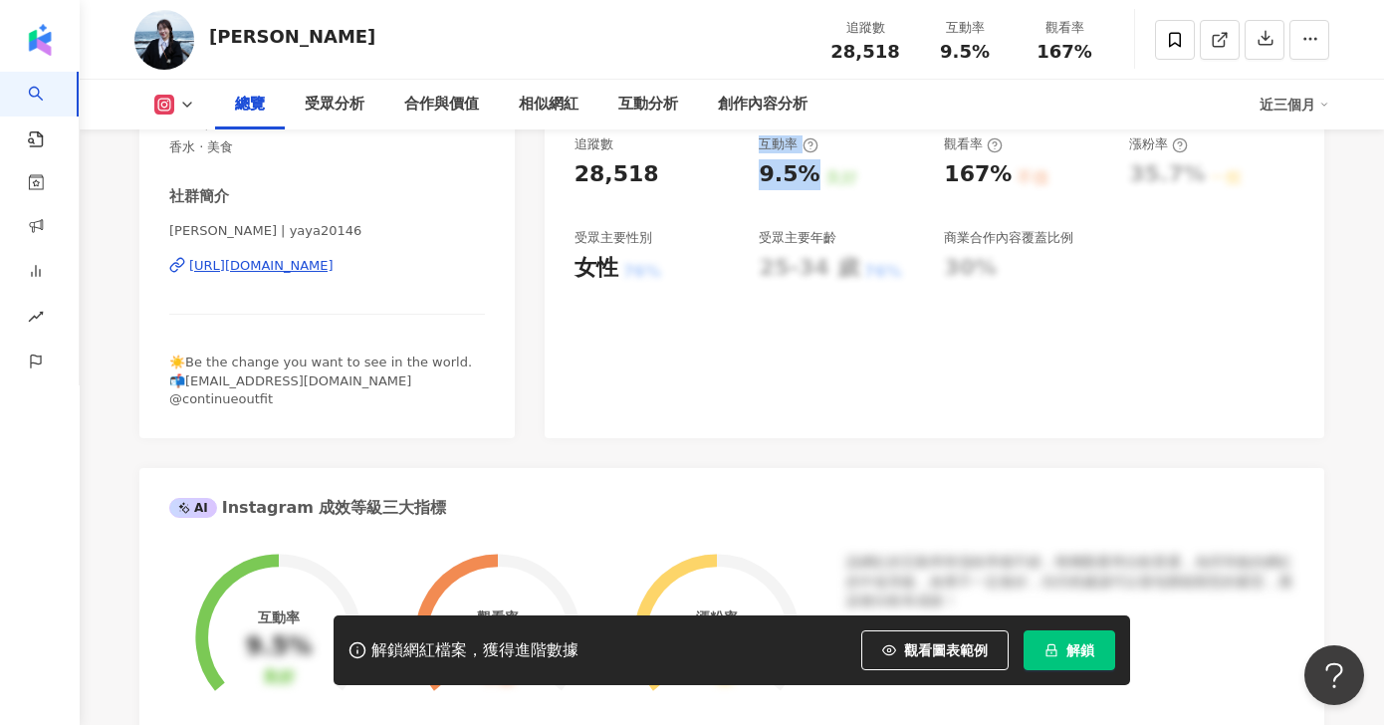
click at [743, 172] on div "追蹤數 28,518 互動率 9.5% 良好 觀看率 167% 不佳 漲粉率 35.7% 一般 受眾主要性別 女性 76% 受眾主要年齡 25-34 歲 76…" at bounding box center [934, 208] width 720 height 147
click at [773, 174] on div "9.5%" at bounding box center [789, 174] width 61 height 31
drag, startPoint x: 761, startPoint y: 173, endPoint x: 811, endPoint y: 173, distance: 50.8
click at [811, 173] on div "9.5% 良好" at bounding box center [841, 174] width 165 height 31
copy div "9.5% 良好"
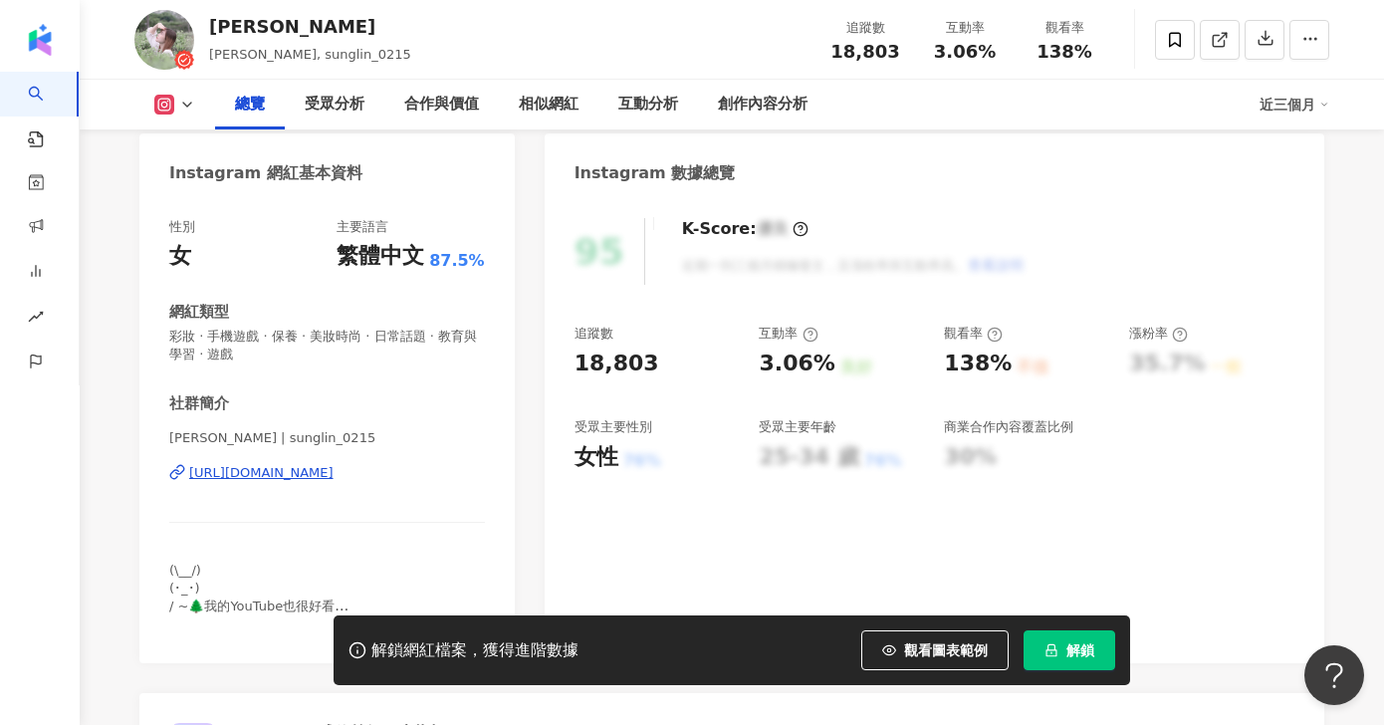
scroll to position [201, 0]
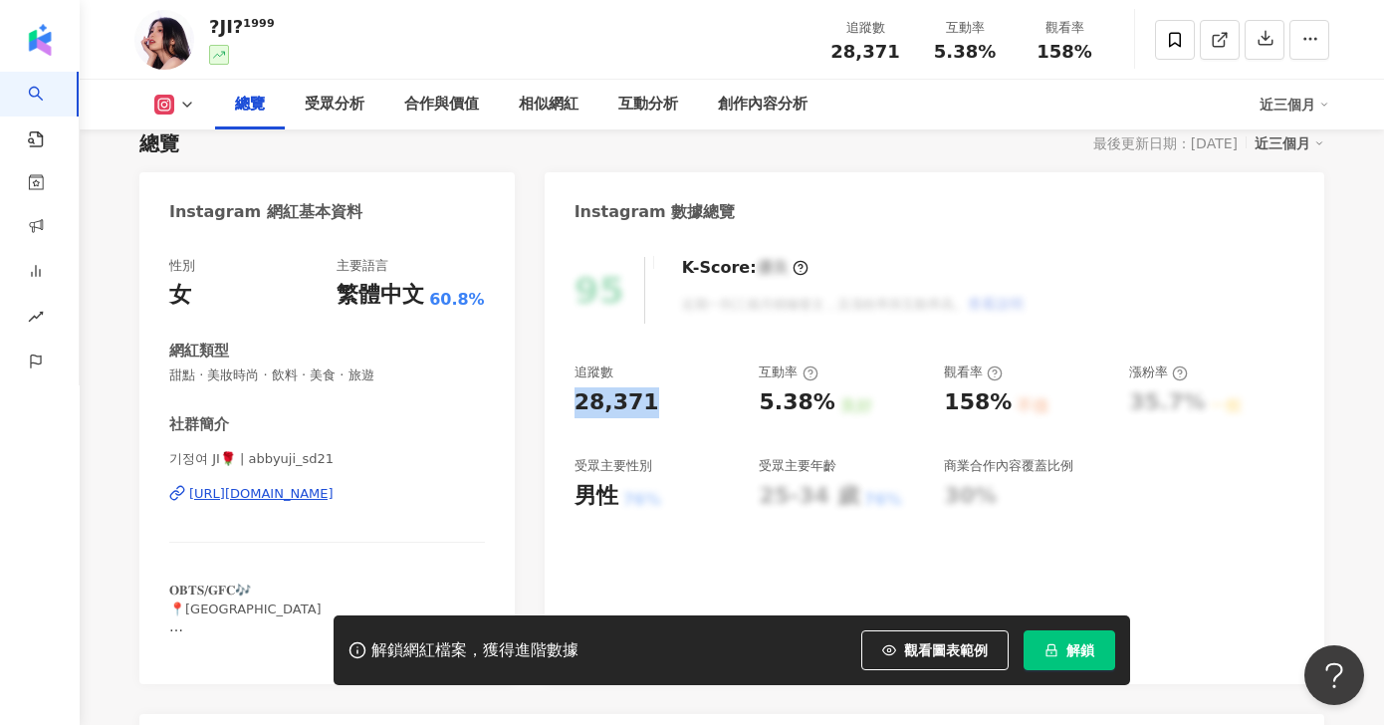
drag, startPoint x: 644, startPoint y: 400, endPoint x: 576, endPoint y: 402, distance: 67.7
click at [576, 402] on div "28,371" at bounding box center [656, 402] width 165 height 31
copy div "28,371"
click at [676, 395] on div "28,371" at bounding box center [656, 402] width 165 height 31
drag, startPoint x: 821, startPoint y: 396, endPoint x: 755, endPoint y: 400, distance: 66.8
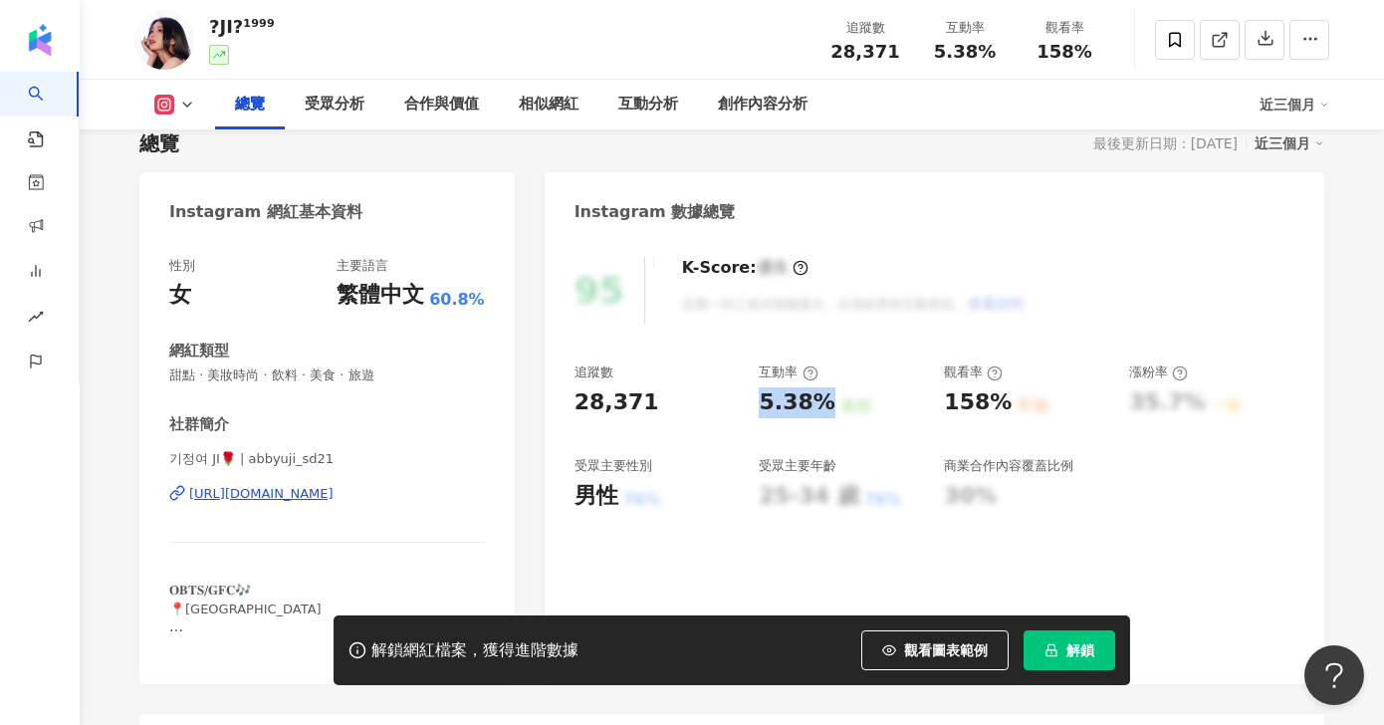
click at [755, 400] on div "追蹤數 28,371 互動率 5.38% 良好 觀看率 158% 不佳 漲粉率 35.7% 一般 受眾主要性別 男性 76% 受眾主要年齡 25-34 歲 7…" at bounding box center [934, 436] width 720 height 147
copy div "5.38%"
drag, startPoint x: 903, startPoint y: 366, endPoint x: 911, endPoint y: 323, distance: 44.5
click at [904, 366] on div "互動率" at bounding box center [841, 372] width 165 height 18
